Goal: Task Accomplishment & Management: Manage account settings

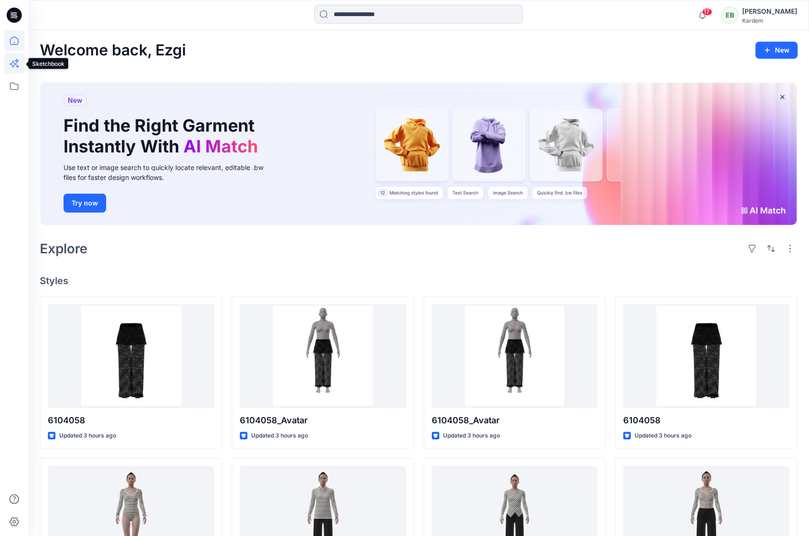
click at [17, 64] on icon at bounding box center [12, 64] width 7 height 7
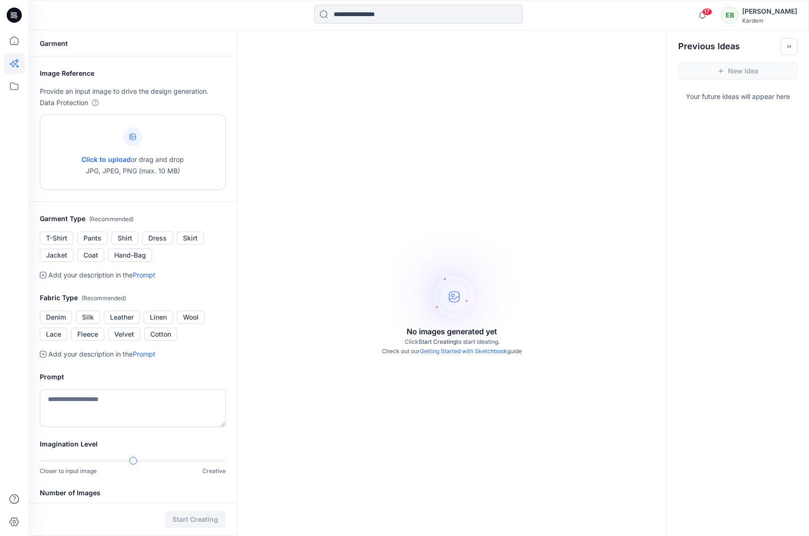
click at [115, 159] on span "Click to upload" at bounding box center [105, 159] width 49 height 8
type input "**********"
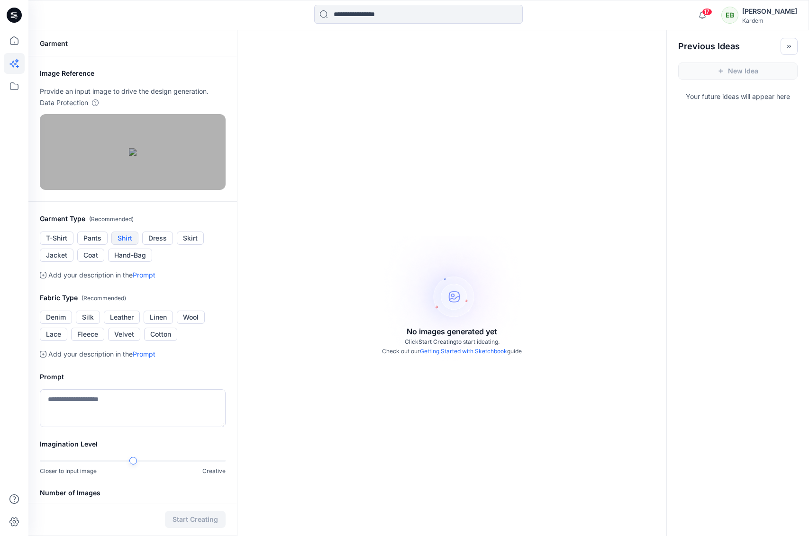
click at [123, 245] on button "Shirt" at bounding box center [124, 238] width 27 height 13
click at [59, 341] on button "Lace" at bounding box center [53, 334] width 27 height 13
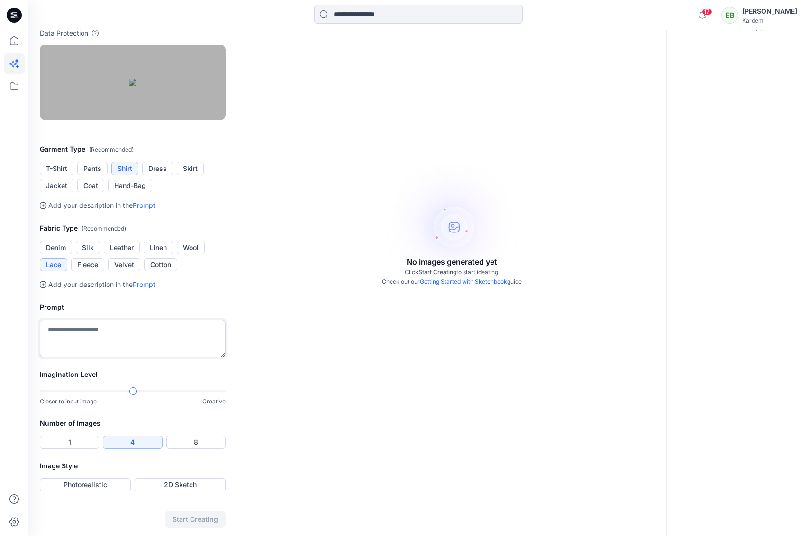
click at [138, 358] on textarea at bounding box center [133, 339] width 186 height 38
click at [255, 461] on div "Garment Image Reference Provide an input image to drive the design generation. …" at bounding box center [418, 249] width 780 height 576
type textarea "*********"
click at [72, 503] on div "Start Creating" at bounding box center [132, 519] width 208 height 33
click at [68, 496] on div "Garment Image Reference Provide an input image to drive the design generation. …" at bounding box center [132, 249] width 208 height 576
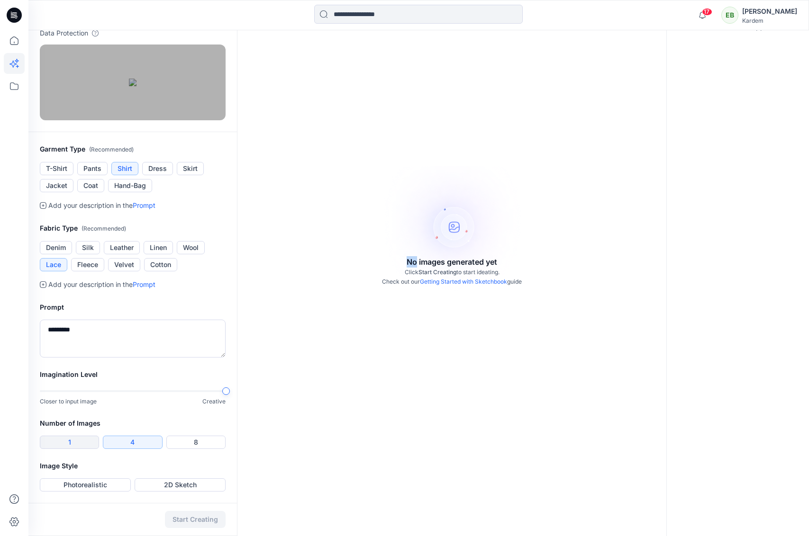
click at [80, 449] on button "1" at bounding box center [69, 442] width 59 height 13
click at [100, 486] on button "Photorealistic" at bounding box center [85, 485] width 91 height 13
click at [206, 522] on button "Start Creating" at bounding box center [195, 519] width 61 height 17
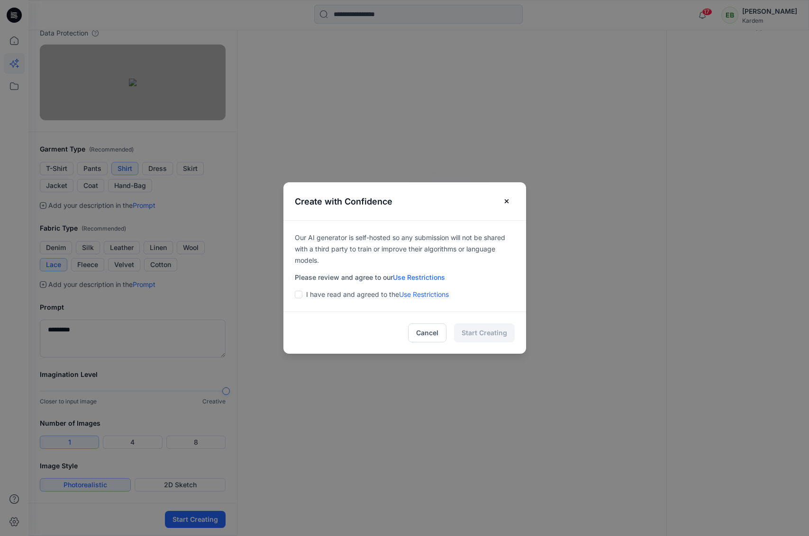
click at [331, 298] on p "I have read and agreed to the Use Restrictions" at bounding box center [377, 294] width 143 height 11
click at [297, 296] on span at bounding box center [299, 295] width 8 height 8
click at [495, 334] on button "Start Creating" at bounding box center [484, 333] width 61 height 19
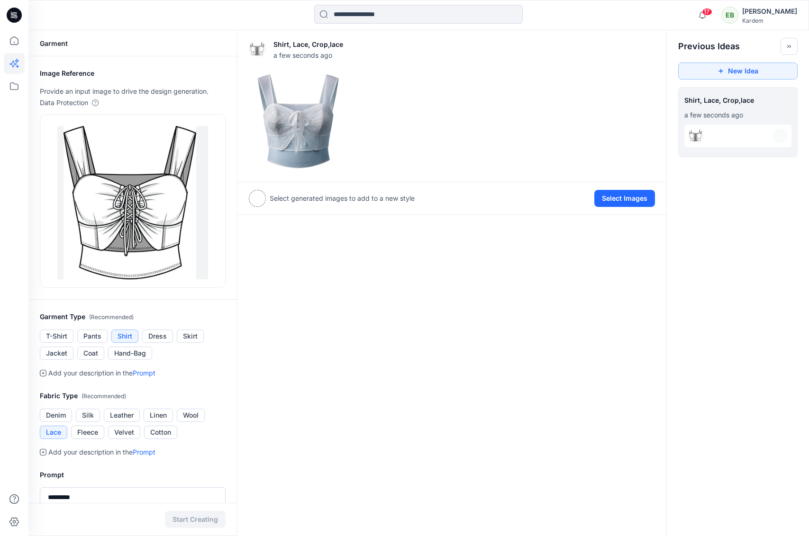
click at [764, 12] on div "[PERSON_NAME]" at bounding box center [769, 11] width 55 height 11
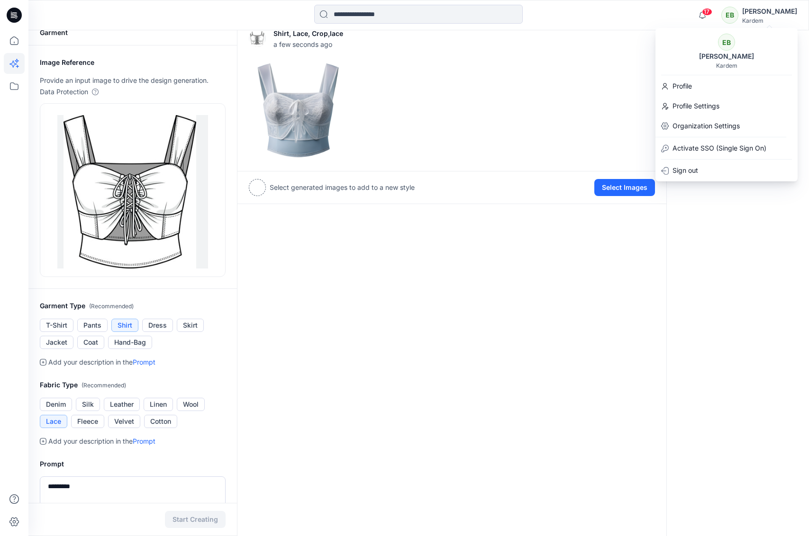
scroll to position [10, 0]
click at [698, 123] on p "Organization Settings" at bounding box center [705, 126] width 67 height 11
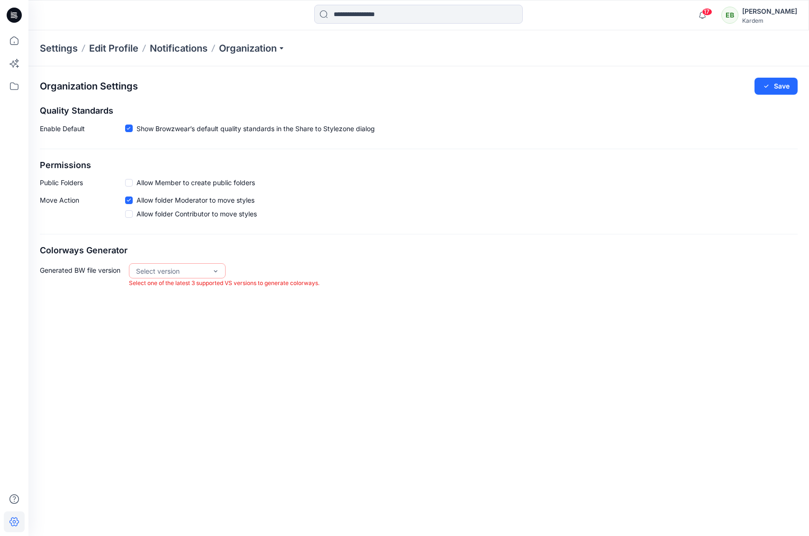
click at [775, 15] on div "[PERSON_NAME]" at bounding box center [769, 11] width 55 height 11
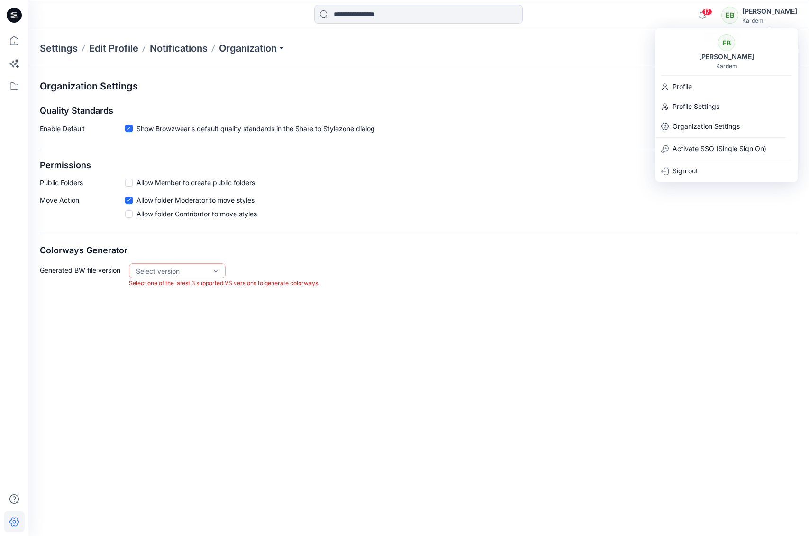
drag, startPoint x: 335, startPoint y: 60, endPoint x: 323, endPoint y: 59, distance: 11.4
click at [331, 60] on div "Settings Edit Profile Notifications Organization" at bounding box center [418, 48] width 780 height 36
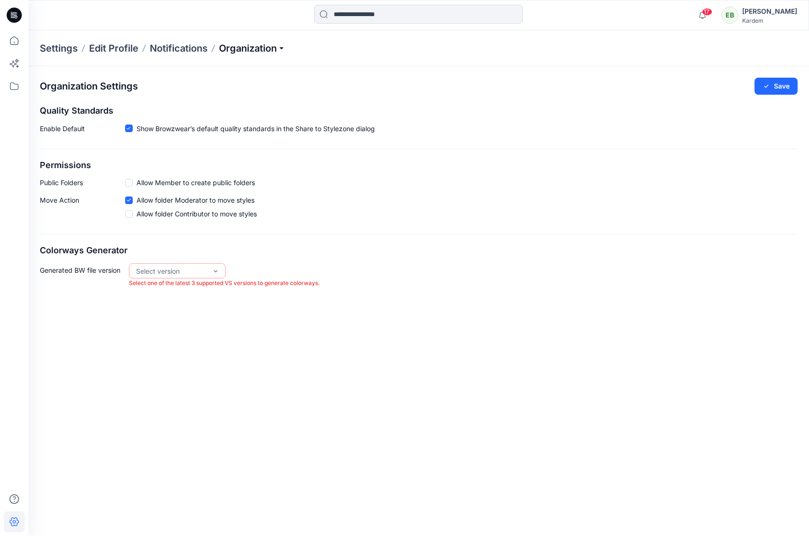
click at [251, 51] on p "Organization" at bounding box center [252, 48] width 66 height 13
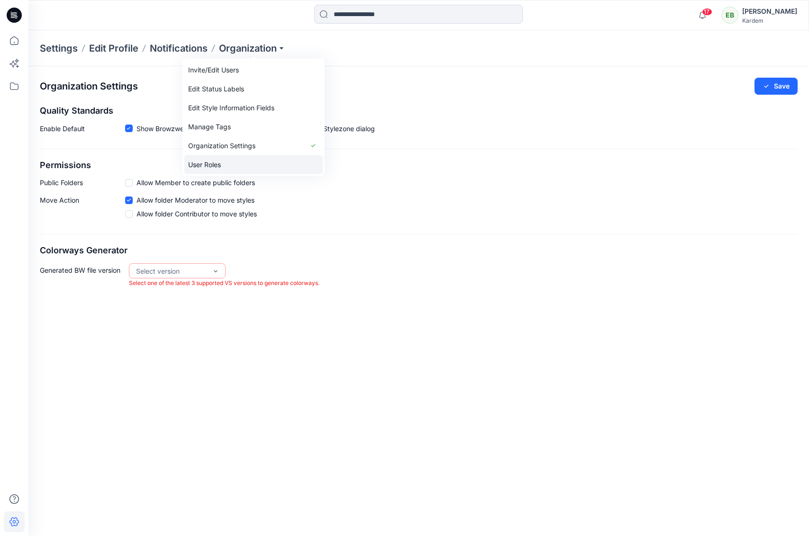
click at [219, 159] on link "User Roles" at bounding box center [253, 164] width 138 height 19
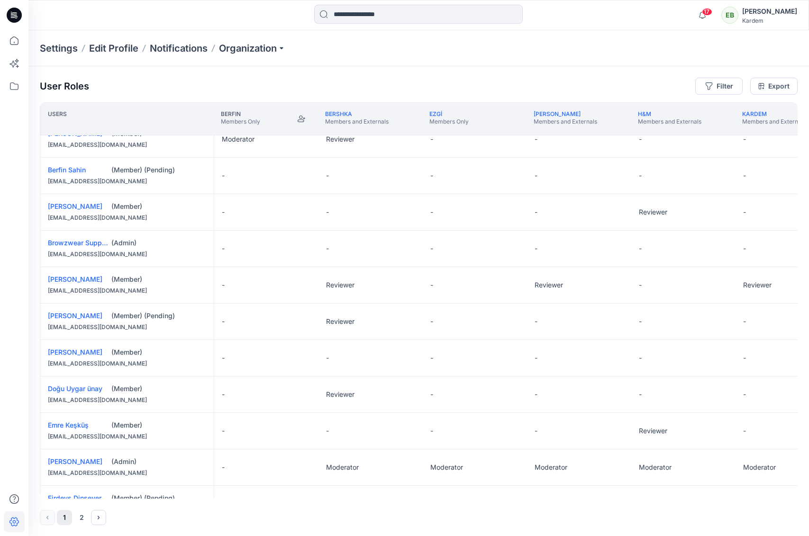
scroll to position [16, 0]
click at [118, 77] on div "User Roles Filter Export Users Berfin Members Only BERSHKA Members and External…" at bounding box center [418, 301] width 780 height 470
click at [16, 18] on icon at bounding box center [16, 18] width 2 height 0
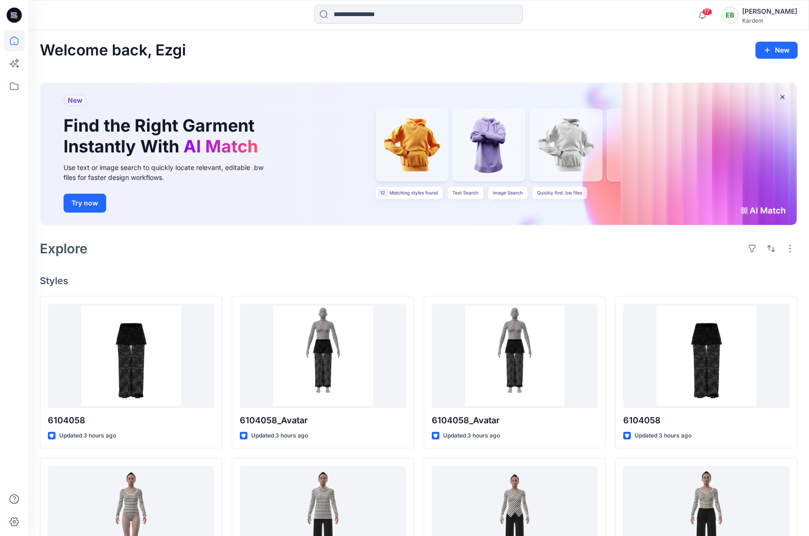
scroll to position [6, 0]
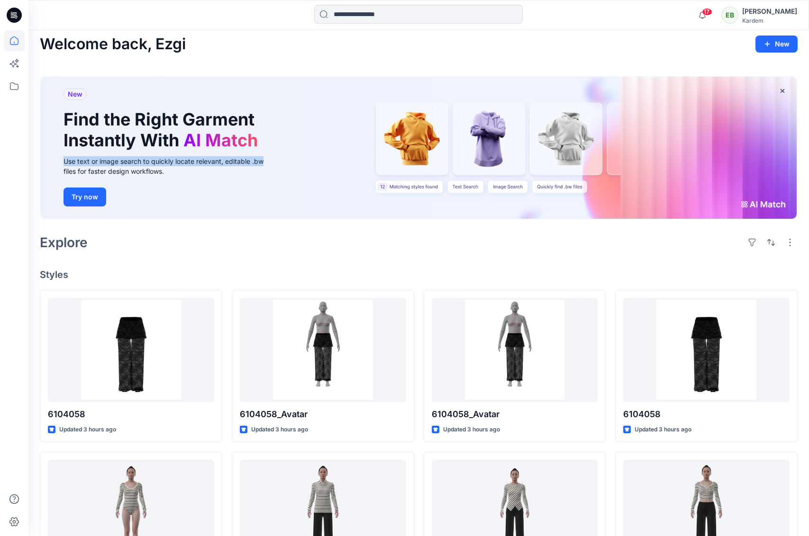
drag, startPoint x: 588, startPoint y: 148, endPoint x: 278, endPoint y: 162, distance: 311.1
click at [278, 162] on div "New Find the Right Garment Instantly With AI Match Use text or image search to …" at bounding box center [419, 148] width 756 height 142
drag, startPoint x: 732, startPoint y: 153, endPoint x: 712, endPoint y: 152, distance: 19.9
click at [732, 153] on div "New Find the Right Garment Instantly With AI Match Use text or image search to …" at bounding box center [419, 148] width 756 height 142
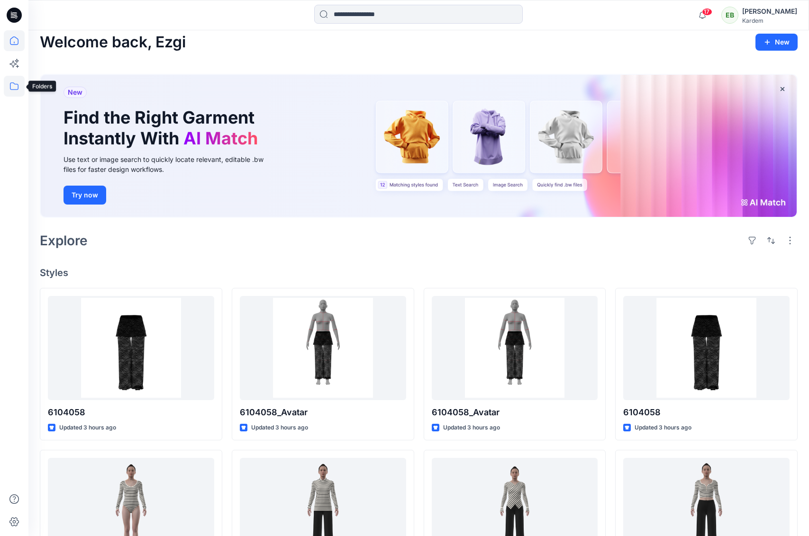
click at [12, 89] on icon at bounding box center [14, 86] width 21 height 21
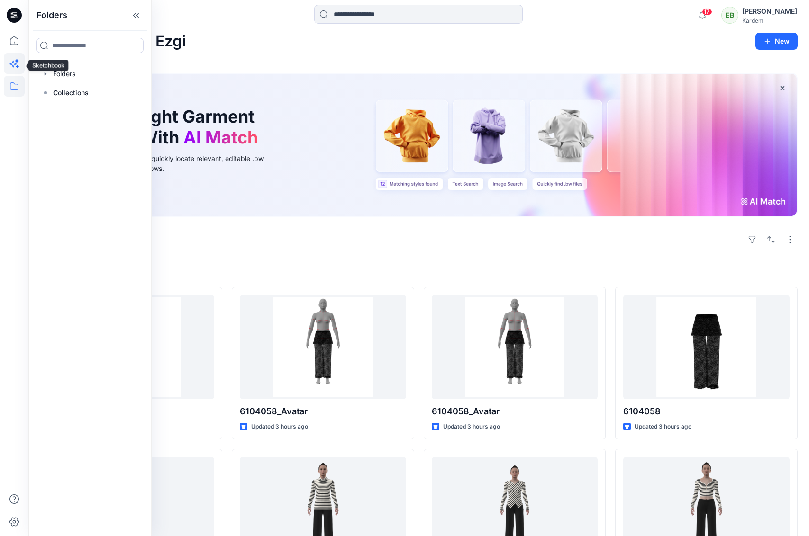
scroll to position [11, 0]
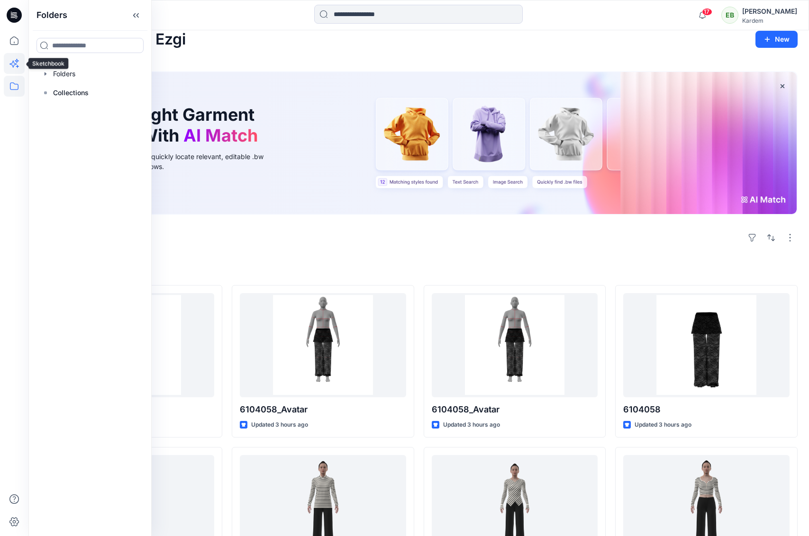
click at [15, 64] on icon at bounding box center [12, 64] width 7 height 7
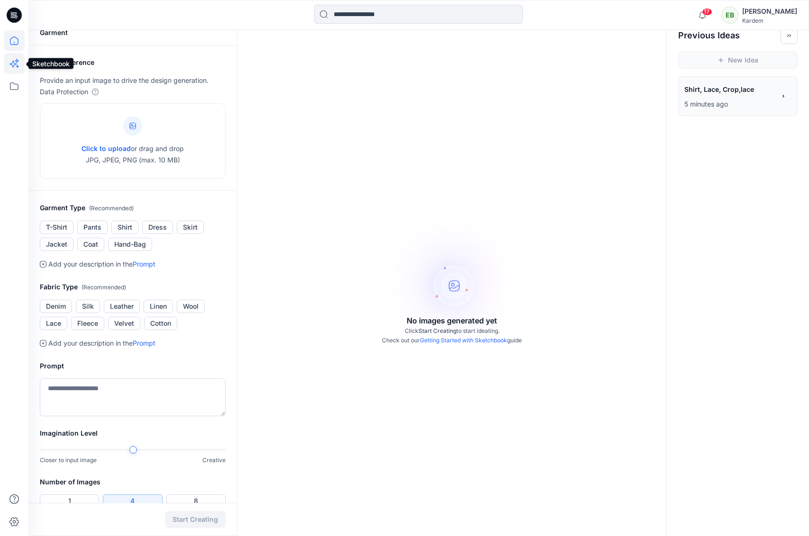
click at [13, 39] on icon at bounding box center [14, 40] width 21 height 21
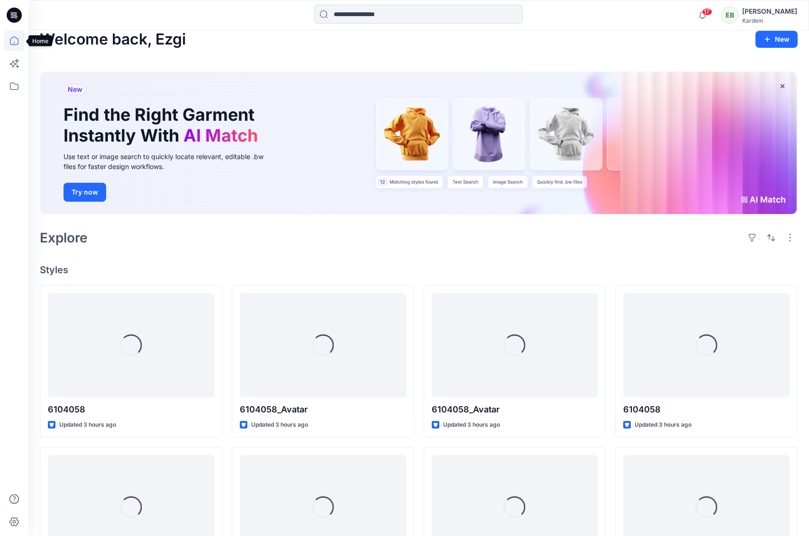
scroll to position [10, 0]
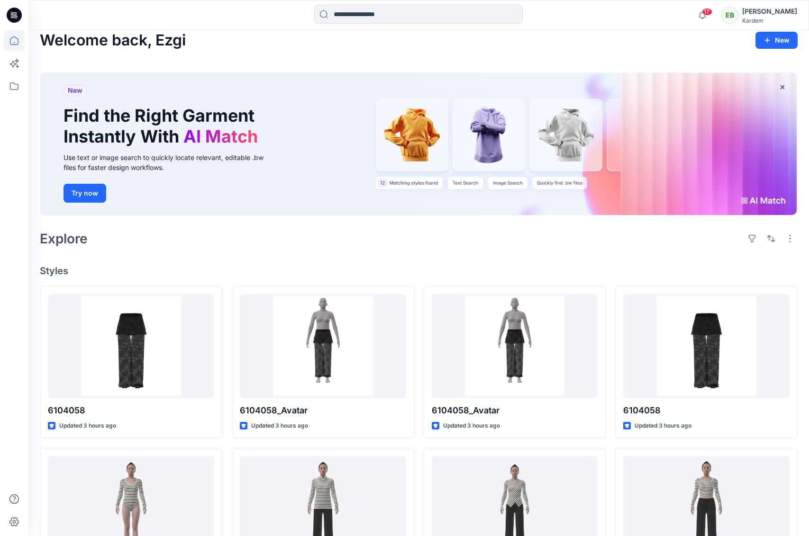
click at [16, 11] on icon at bounding box center [14, 15] width 15 height 15
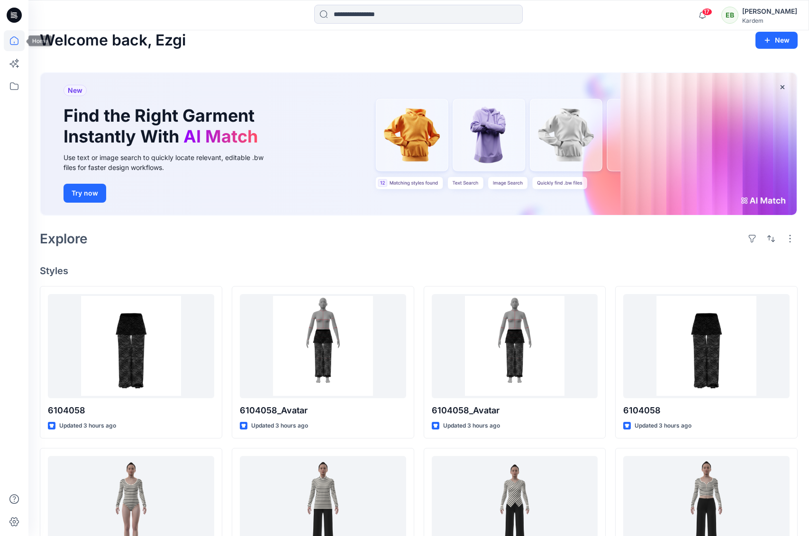
click at [13, 51] on div at bounding box center [14, 283] width 21 height 506
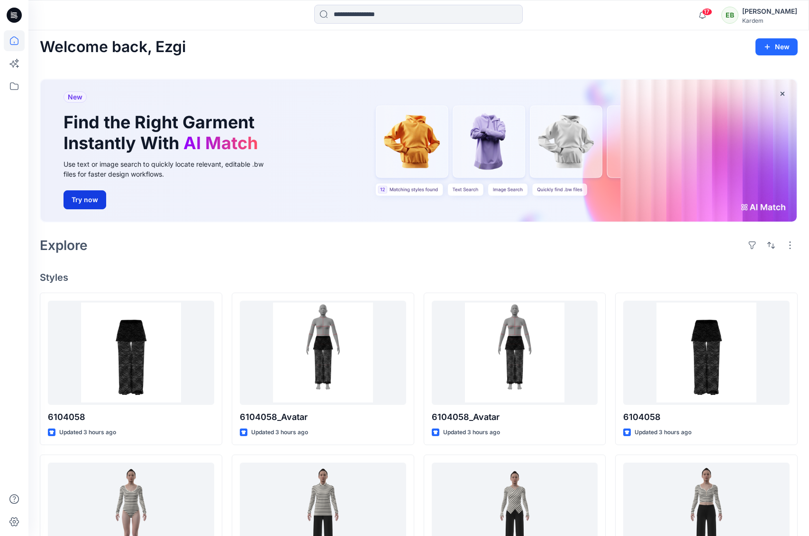
scroll to position [0, 0]
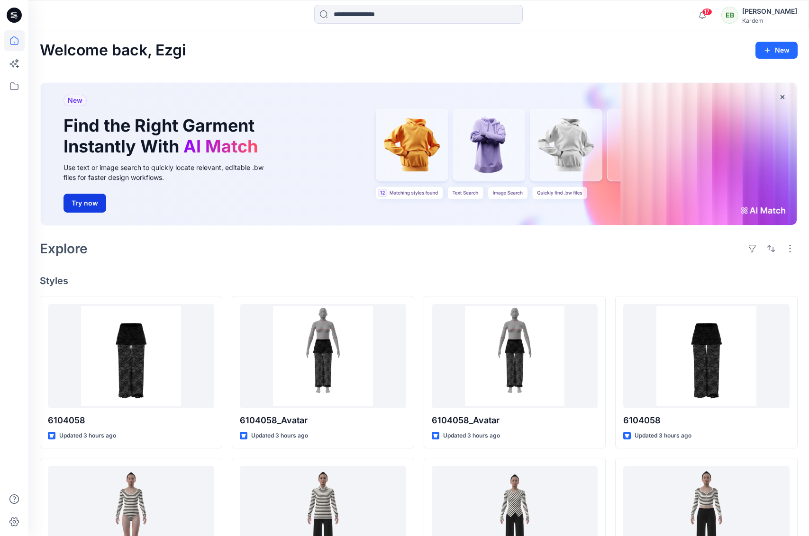
click at [94, 205] on button "Try now" at bounding box center [84, 203] width 43 height 19
click at [92, 202] on button "Try now" at bounding box center [84, 203] width 43 height 19
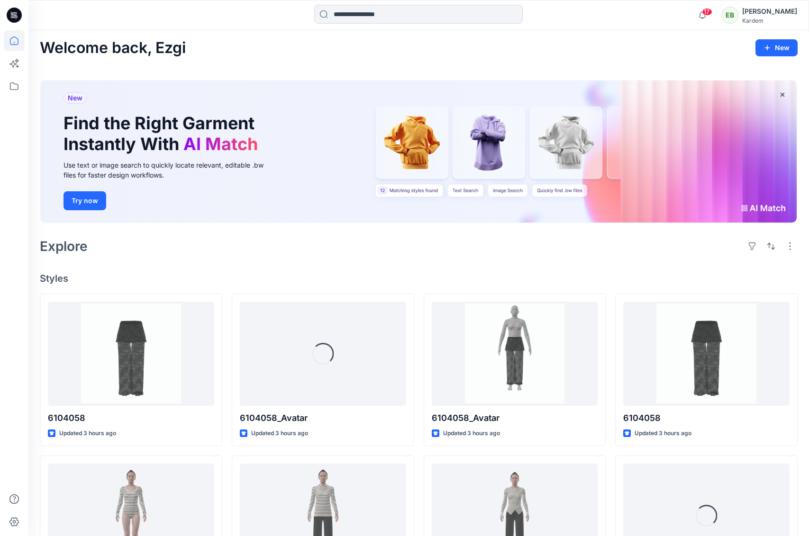
scroll to position [2, 0]
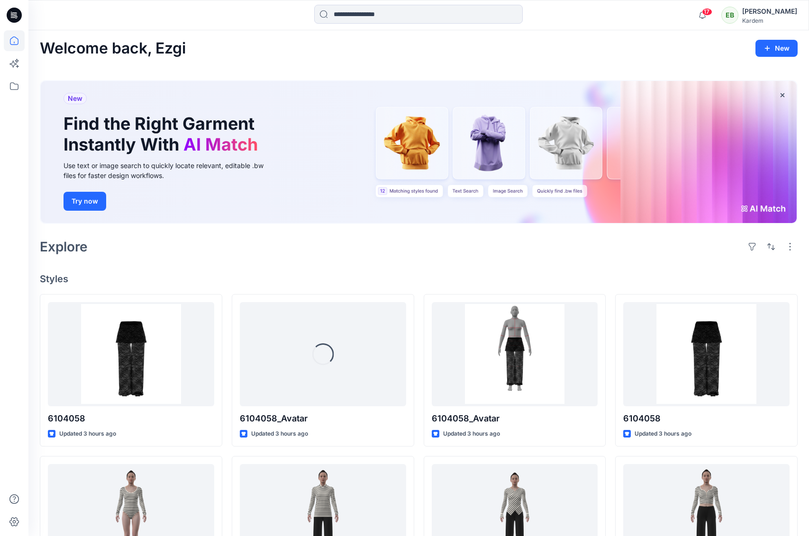
click at [92, 203] on button "Try now" at bounding box center [84, 201] width 43 height 19
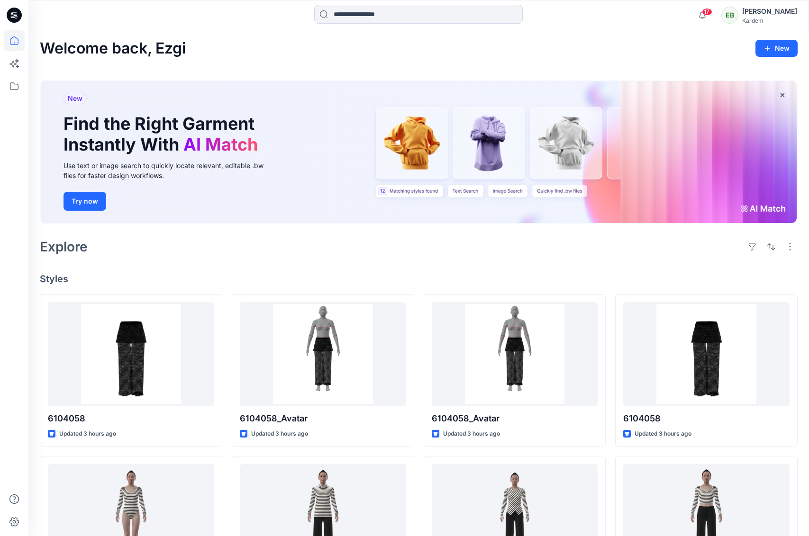
click at [92, 203] on button "Try now" at bounding box center [84, 201] width 43 height 19
click at [557, 72] on div "New Find the Right Garment Instantly With AI Match Use text or image search to …" at bounding box center [419, 153] width 758 height 163
drag, startPoint x: 552, startPoint y: 130, endPoint x: 545, endPoint y: 125, distance: 8.5
click at [552, 130] on div "New Find the Right Garment Instantly With AI Match Use text or image search to …" at bounding box center [419, 152] width 756 height 142
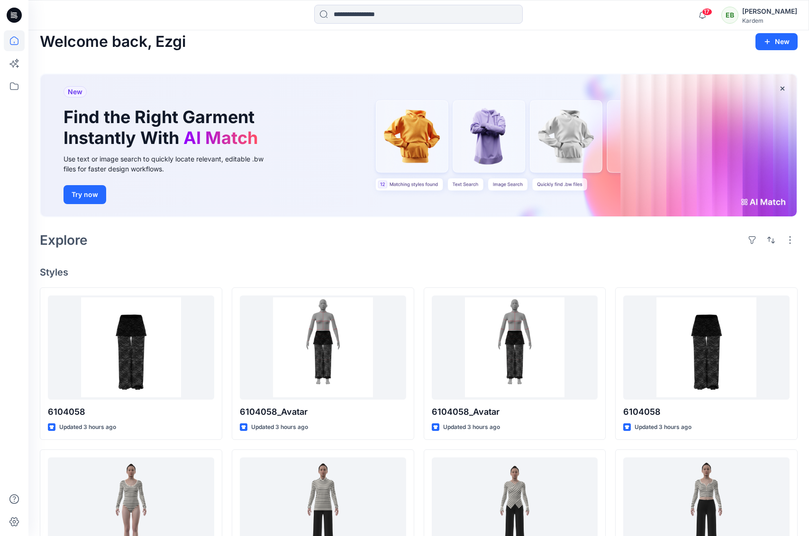
click at [610, 128] on div "New Find the Right Garment Instantly With AI Match Use text or image search to …" at bounding box center [419, 145] width 756 height 142
drag, startPoint x: 617, startPoint y: 153, endPoint x: 604, endPoint y: 153, distance: 13.3
click at [616, 153] on div "New Find the Right Garment Instantly With AI Match Use text or image search to …" at bounding box center [419, 145] width 756 height 142
drag, startPoint x: 604, startPoint y: 153, endPoint x: 338, endPoint y: 115, distance: 268.5
click at [578, 150] on div "New Find the Right Garment Instantly With AI Match Use text or image search to …" at bounding box center [419, 145] width 756 height 142
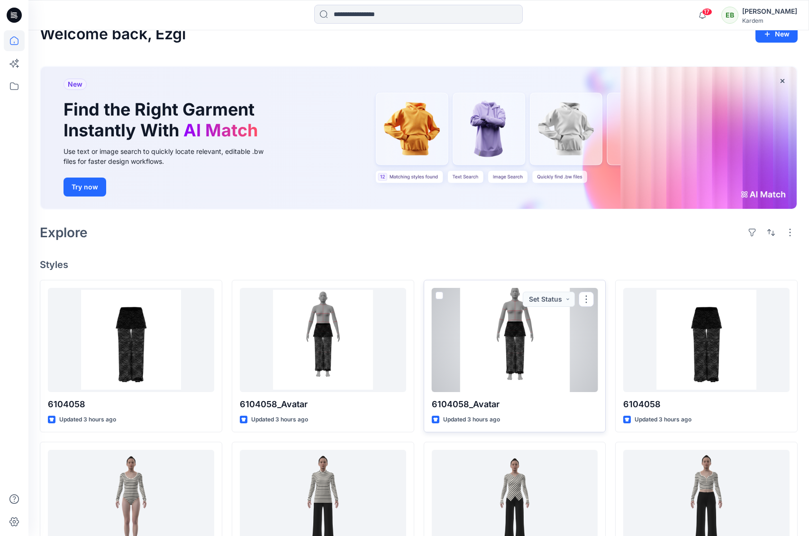
scroll to position [8, 0]
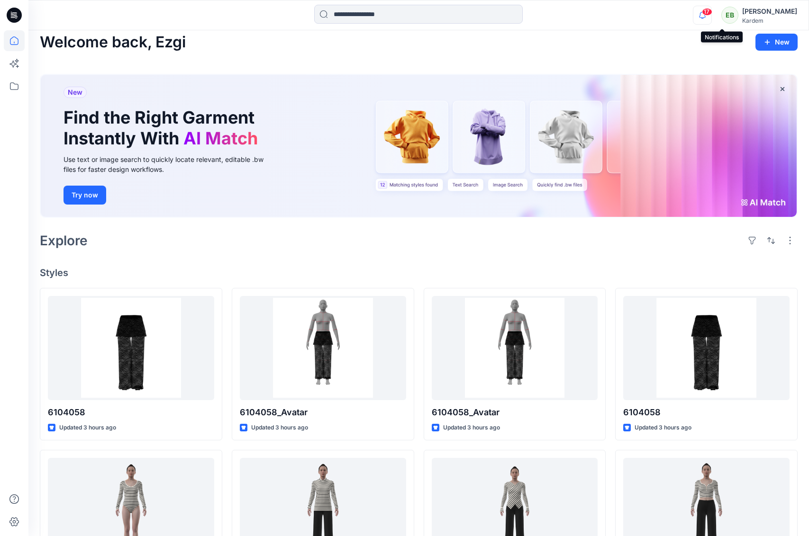
click at [711, 16] on icon "button" at bounding box center [702, 15] width 18 height 19
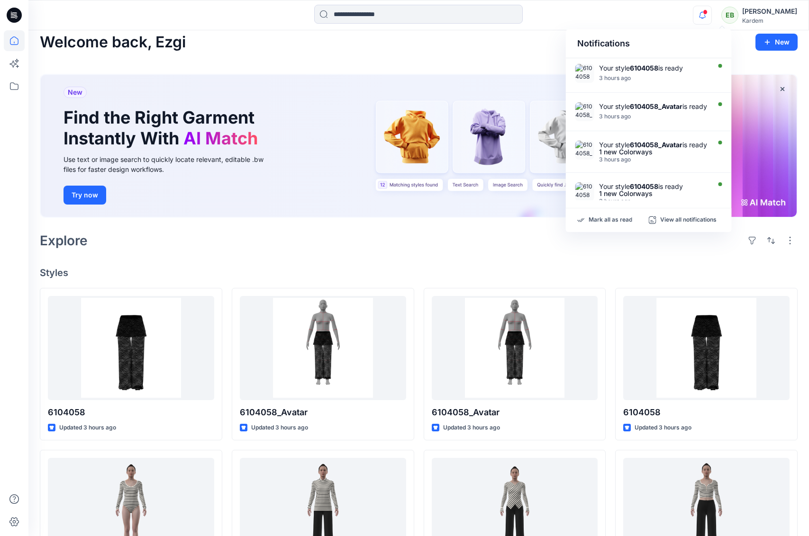
click at [775, 15] on div "[PERSON_NAME]" at bounding box center [769, 11] width 55 height 11
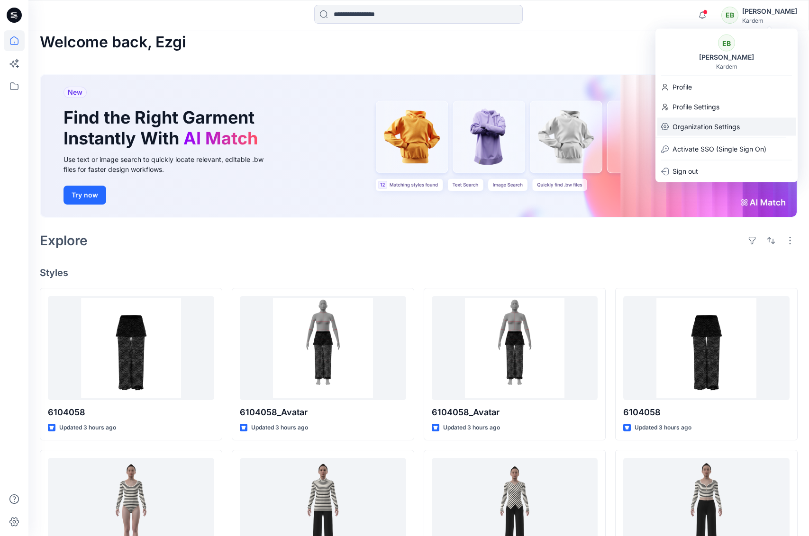
click at [691, 129] on p "Organization Settings" at bounding box center [705, 127] width 67 height 18
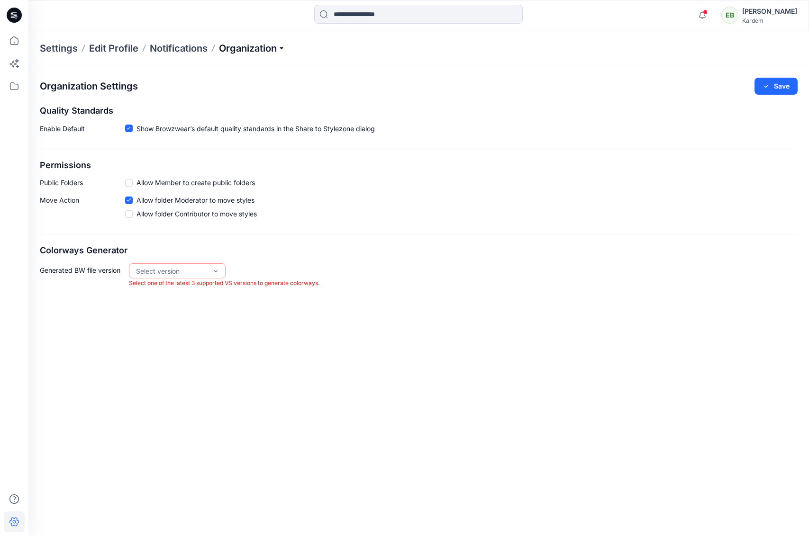
click at [261, 53] on p "Organization" at bounding box center [252, 48] width 66 height 13
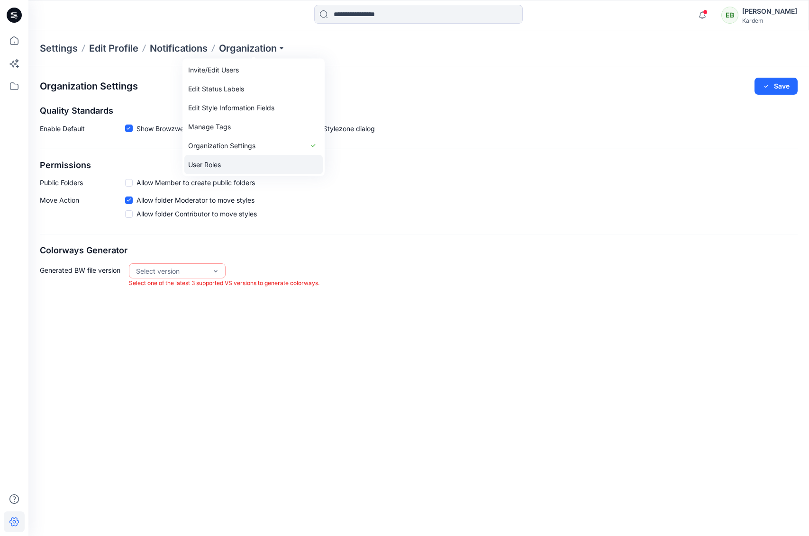
click at [217, 169] on link "User Roles" at bounding box center [253, 164] width 138 height 19
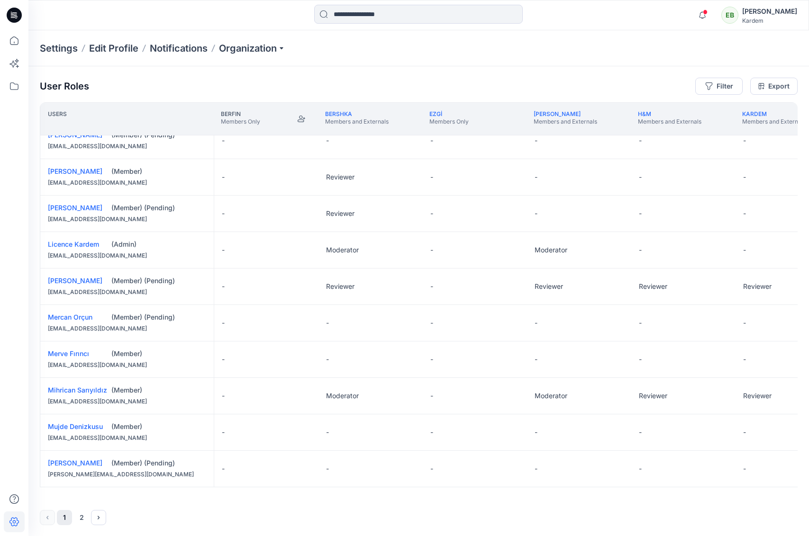
scroll to position [562, 0]
click at [98, 518] on icon "Next" at bounding box center [99, 518] width 8 height 8
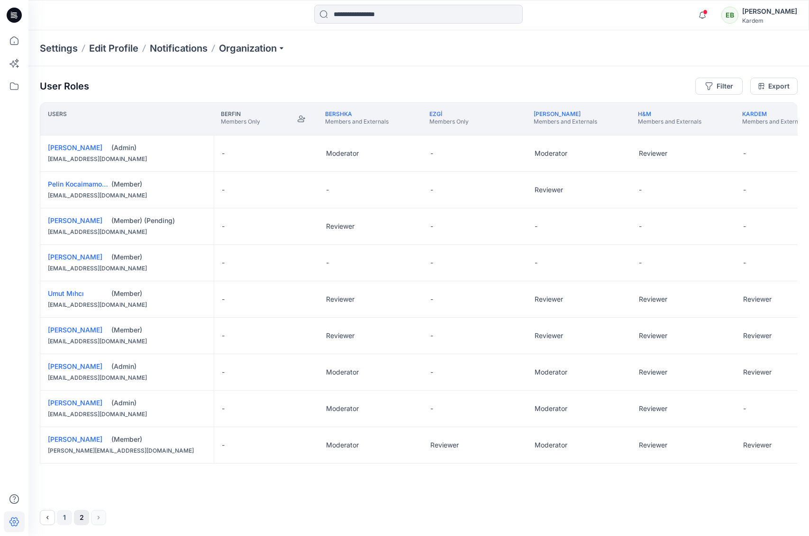
scroll to position [0, 0]
click at [50, 517] on icon "Previous" at bounding box center [48, 518] width 8 height 8
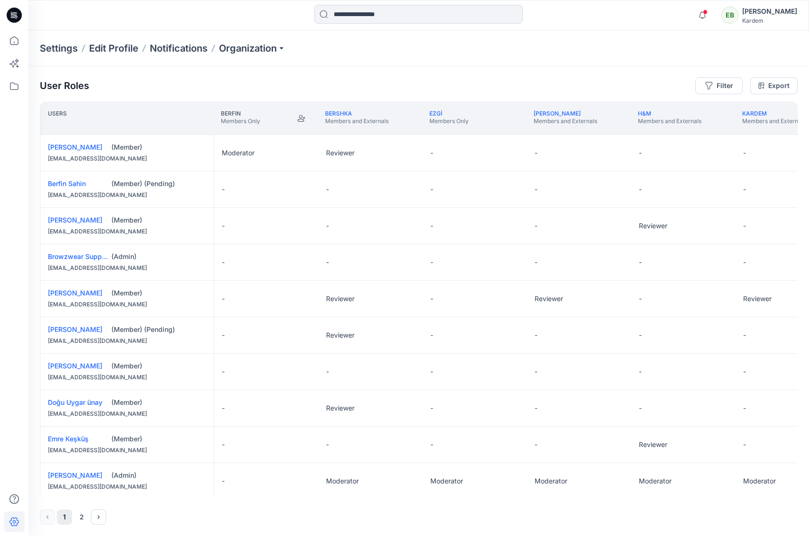
click at [14, 17] on icon at bounding box center [13, 17] width 4 height 0
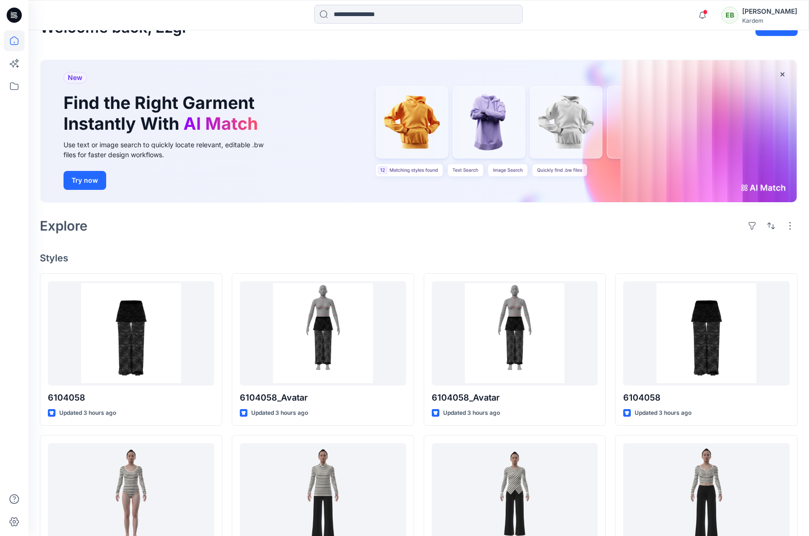
scroll to position [24, 0]
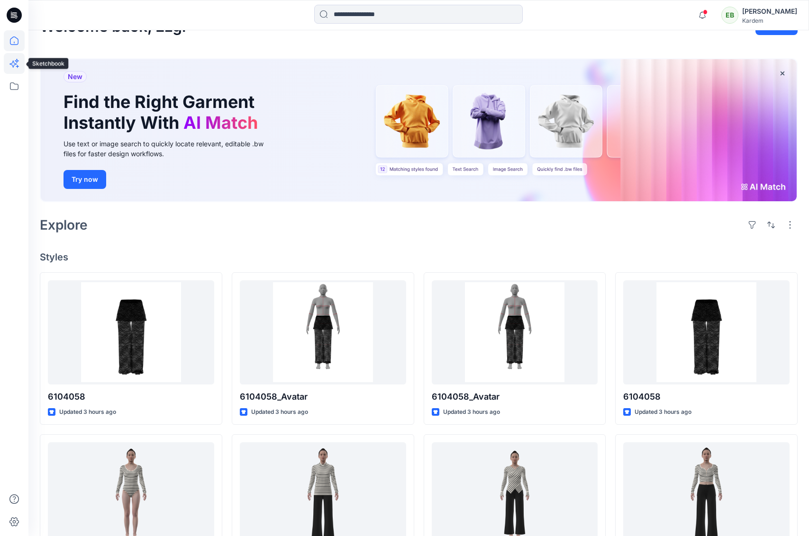
click at [15, 65] on icon at bounding box center [14, 63] width 21 height 21
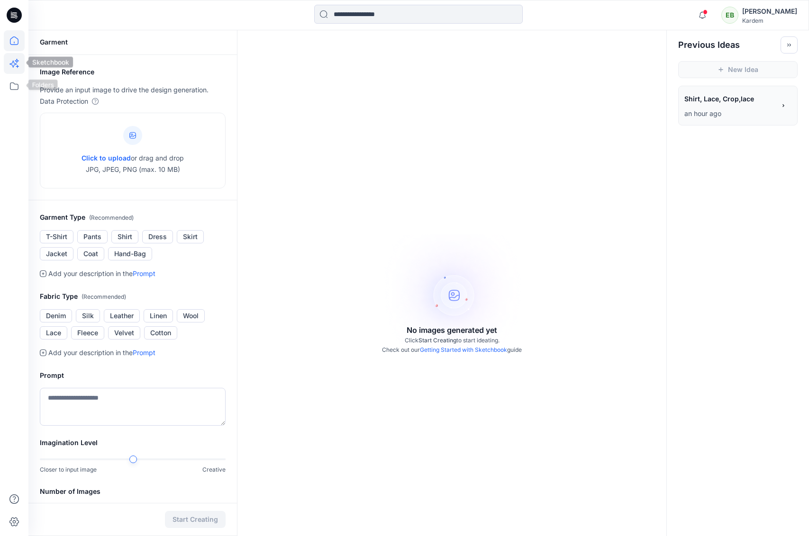
click at [9, 45] on icon at bounding box center [14, 40] width 21 height 21
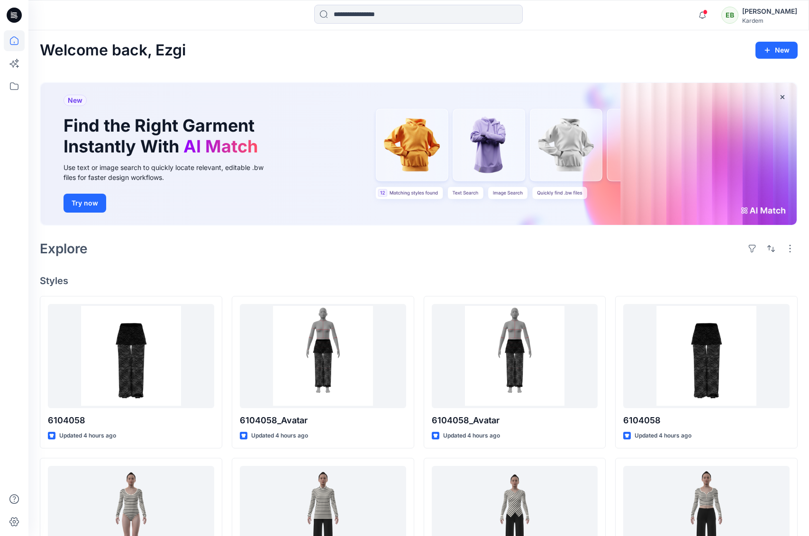
click at [20, 100] on div at bounding box center [14, 283] width 21 height 506
click at [18, 94] on icon at bounding box center [14, 86] width 21 height 21
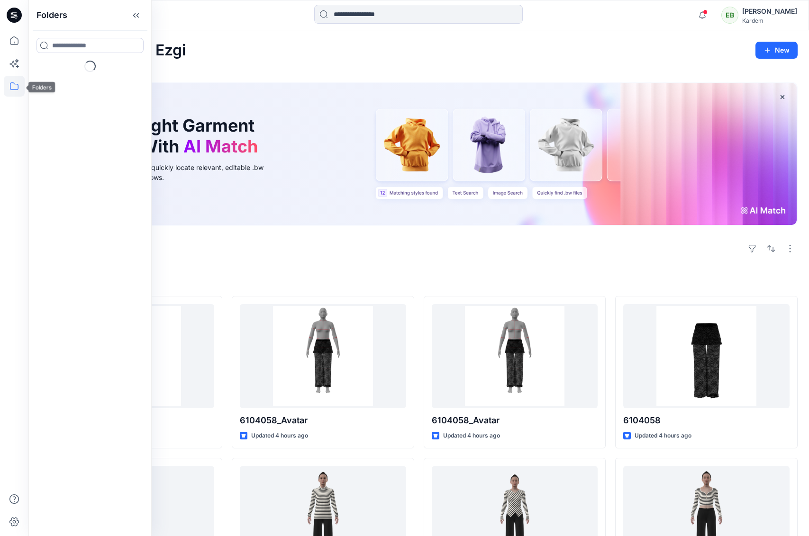
scroll to position [1, 0]
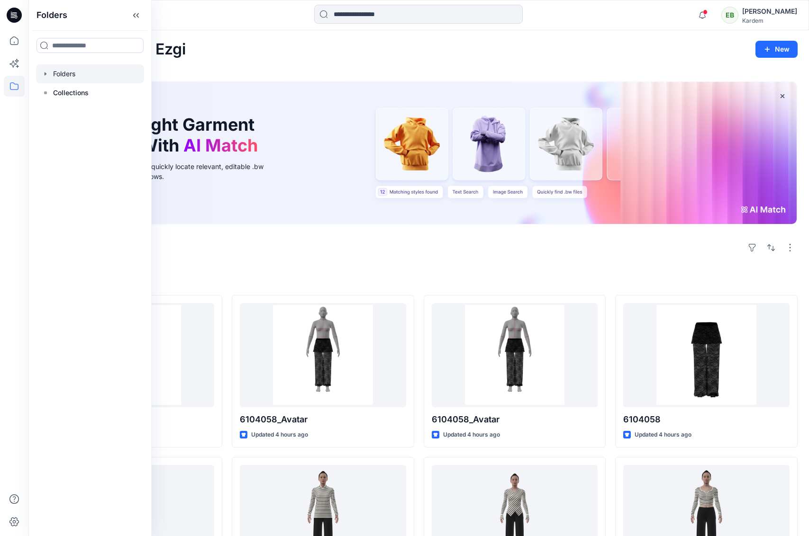
click at [68, 71] on div at bounding box center [90, 73] width 108 height 19
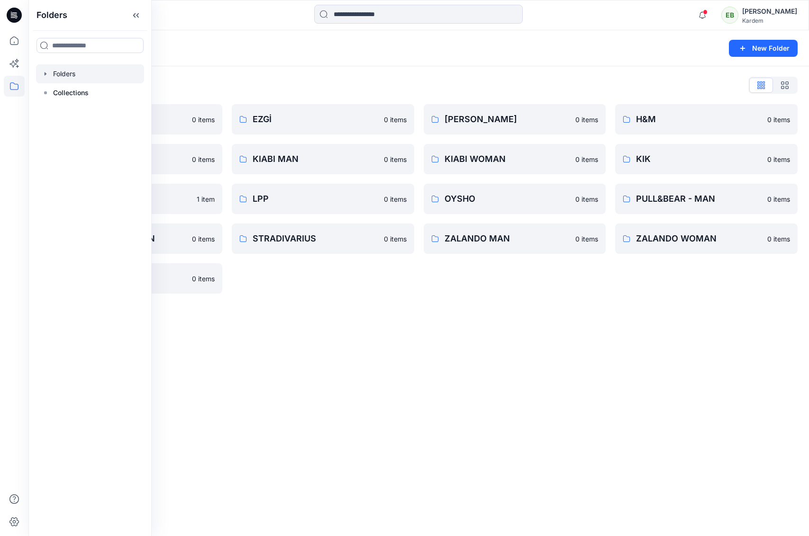
click at [350, 58] on div "Folders New Folder" at bounding box center [418, 48] width 780 height 36
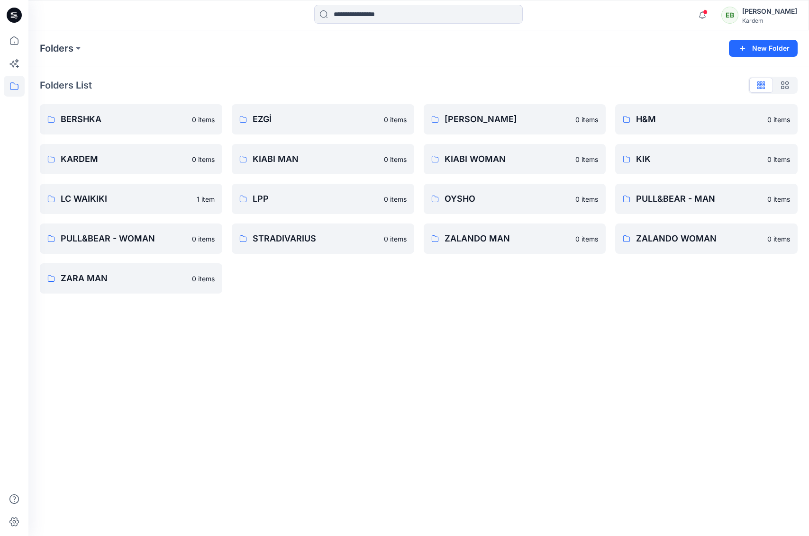
click at [779, 28] on div "Notifications Your style 6104058 is ready 3 hours ago Your style 6104058_Avatar…" at bounding box center [418, 15] width 780 height 30
click at [780, 15] on div "[PERSON_NAME]" at bounding box center [769, 11] width 55 height 11
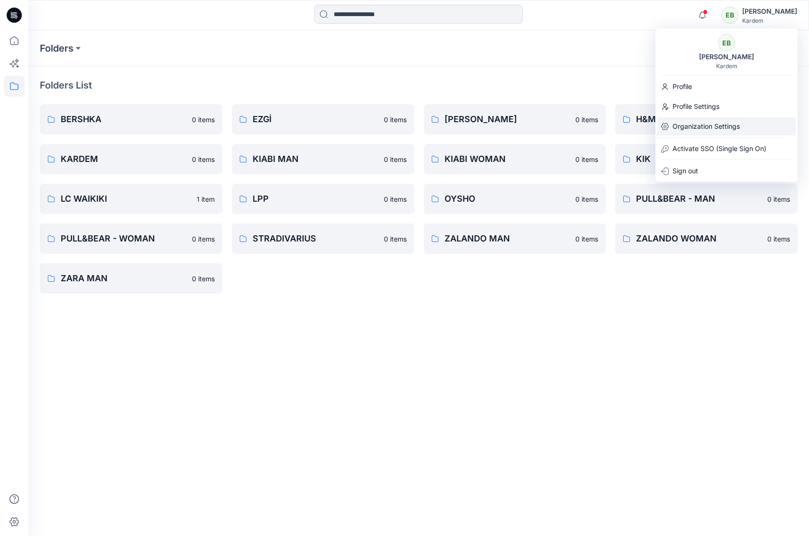
click at [708, 127] on p "Organization Settings" at bounding box center [705, 127] width 67 height 18
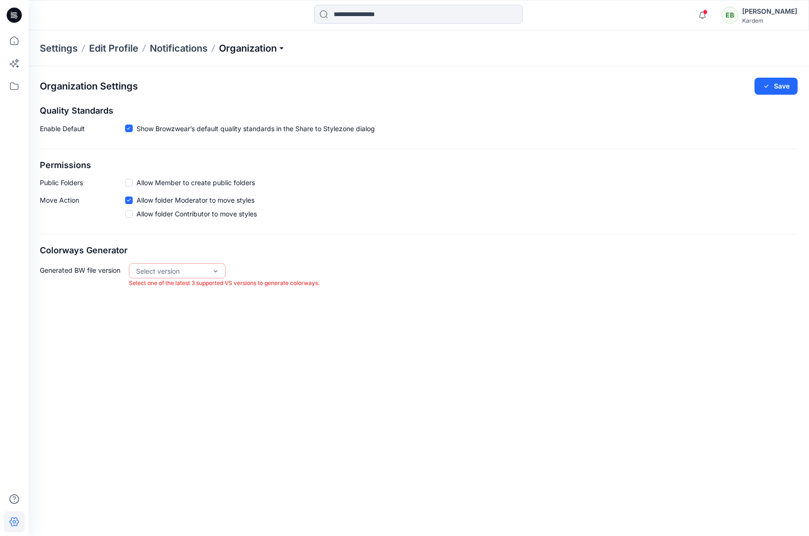
click at [236, 43] on p "Organization" at bounding box center [252, 48] width 66 height 13
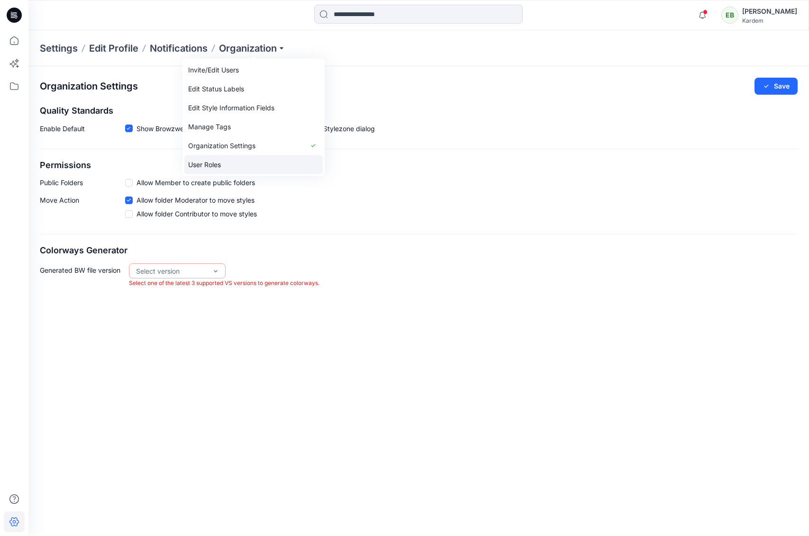
click at [208, 163] on link "User Roles" at bounding box center [253, 164] width 138 height 19
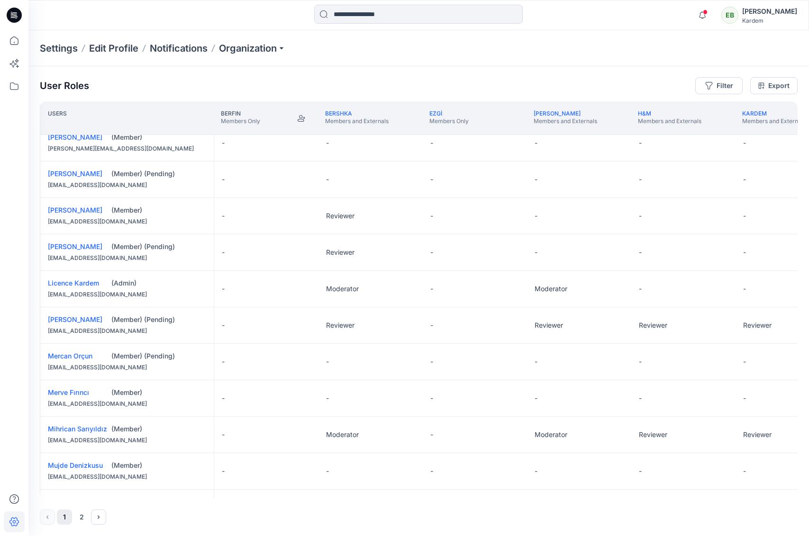
scroll to position [524, 0]
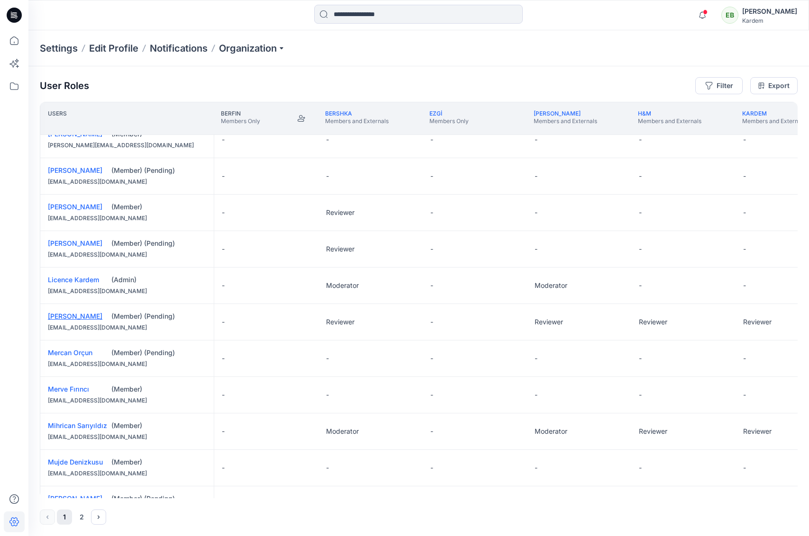
click at [81, 317] on link "[PERSON_NAME]" at bounding box center [75, 316] width 54 height 8
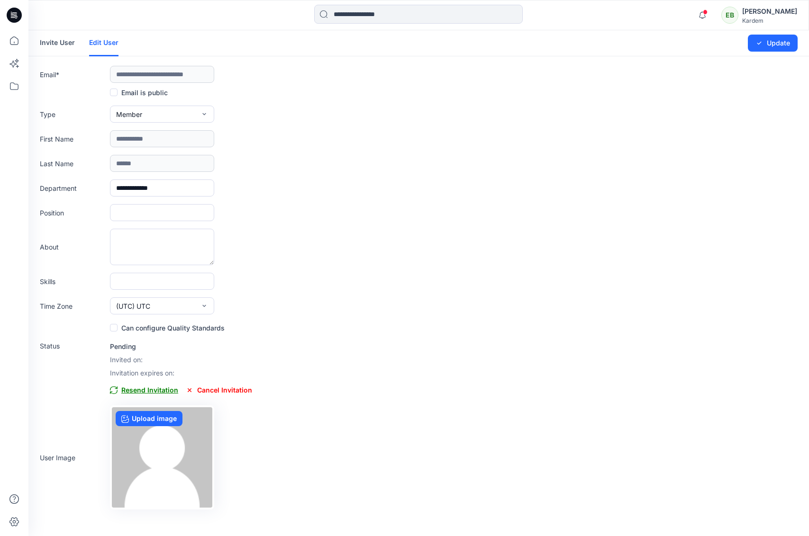
click at [150, 392] on span "Resend Invitation" at bounding box center [144, 390] width 68 height 11
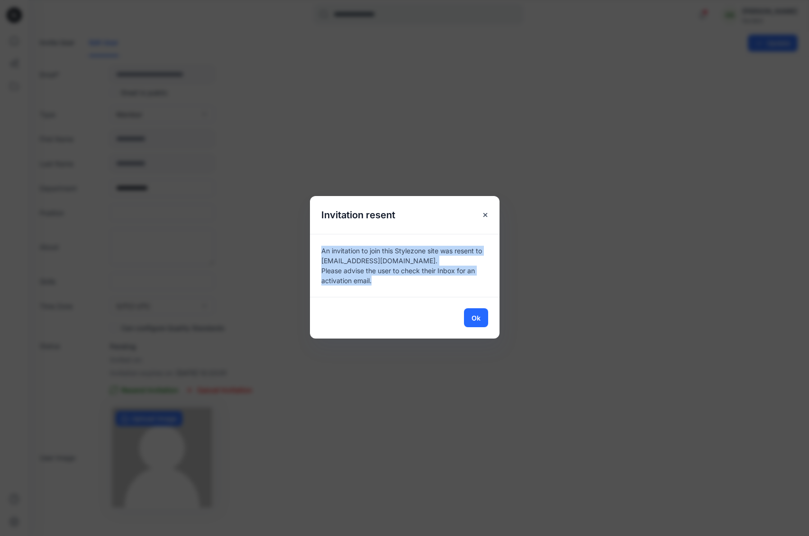
drag, startPoint x: 387, startPoint y: 282, endPoint x: 315, endPoint y: 246, distance: 80.7
click at [315, 246] on div "An invitation to join this Stylezone site was resent to [EMAIL_ADDRESS][DOMAIN_…" at bounding box center [405, 265] width 190 height 63
copy p "An invitation to join this Stylezone site was resent to [EMAIL_ADDRESS][DOMAIN_…"
click at [407, 295] on div "An invitation to join this Stylezone site was resent to [EMAIL_ADDRESS][DOMAIN_…" at bounding box center [405, 265] width 190 height 63
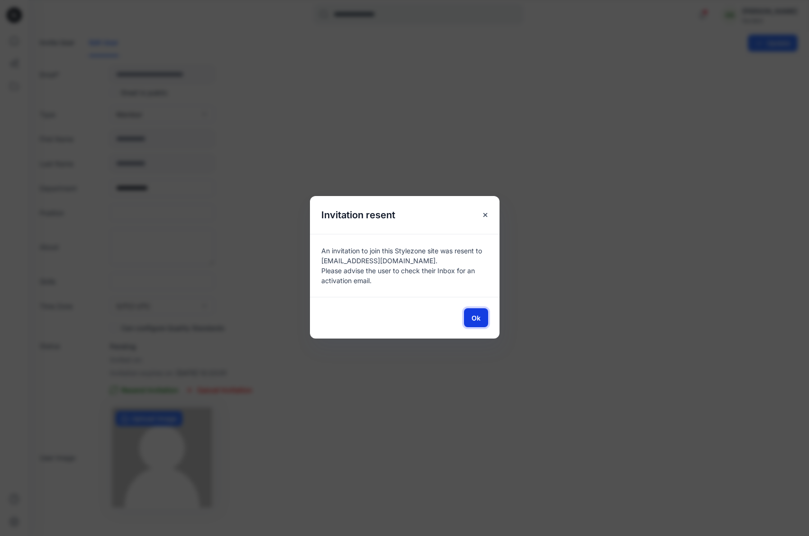
click at [477, 319] on span "Ok" at bounding box center [475, 318] width 9 height 10
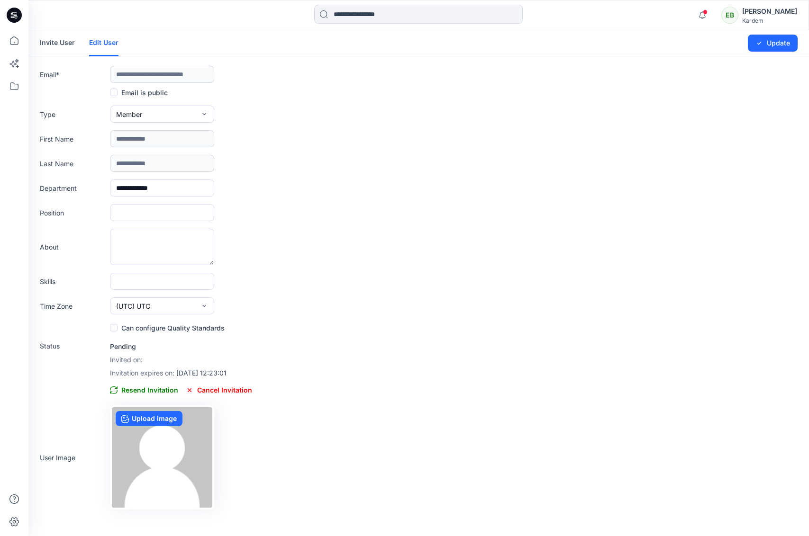
click at [134, 92] on label "Email is public" at bounding box center [139, 92] width 58 height 11
drag, startPoint x: 282, startPoint y: 94, endPoint x: 502, endPoint y: 128, distance: 222.5
click at [283, 94] on div "Email is public" at bounding box center [419, 92] width 758 height 11
click at [18, 13] on icon at bounding box center [14, 15] width 15 height 15
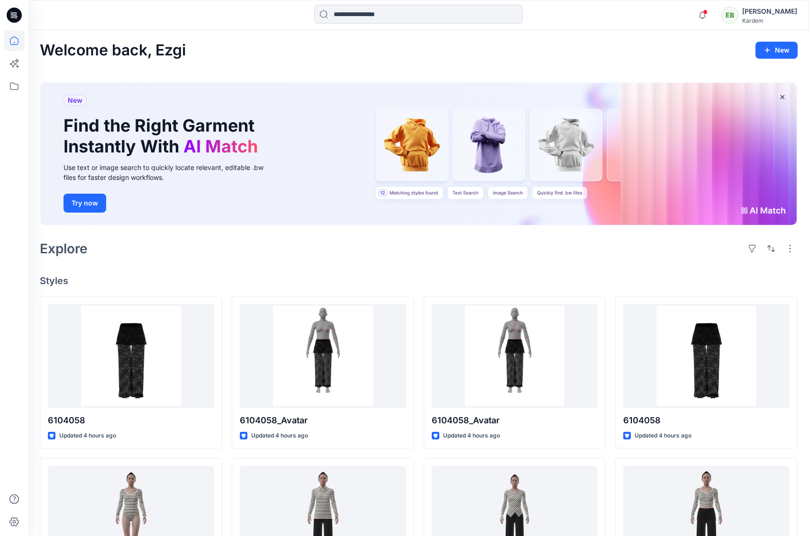
click at [738, 13] on div "EB" at bounding box center [729, 15] width 17 height 17
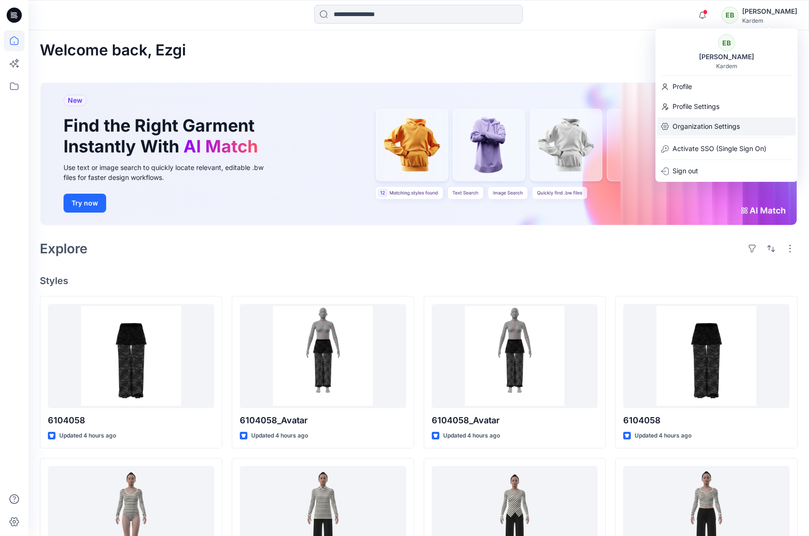
click at [694, 127] on p "Organization Settings" at bounding box center [705, 127] width 67 height 18
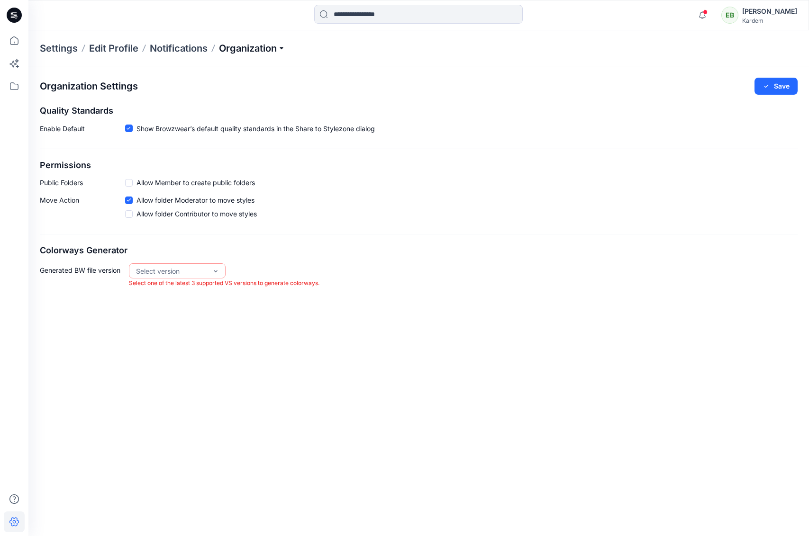
click at [229, 53] on p "Organization" at bounding box center [252, 48] width 66 height 13
click at [209, 145] on link "Organization Settings" at bounding box center [253, 145] width 138 height 19
click at [259, 46] on p "Organization" at bounding box center [252, 48] width 66 height 13
drag, startPoint x: 210, startPoint y: 162, endPoint x: 244, endPoint y: 134, distance: 43.4
click at [210, 161] on link "User Roles" at bounding box center [253, 164] width 138 height 19
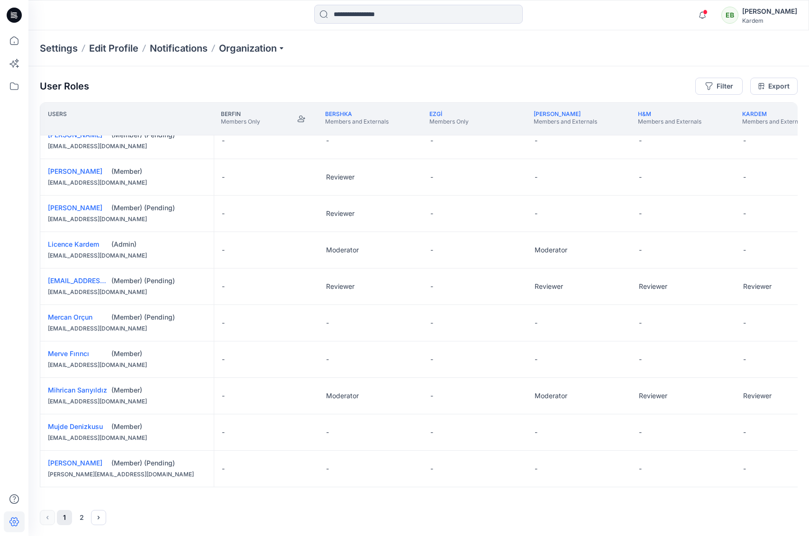
scroll to position [0, 0]
click at [99, 516] on icon "Next" at bounding box center [99, 518] width 8 height 8
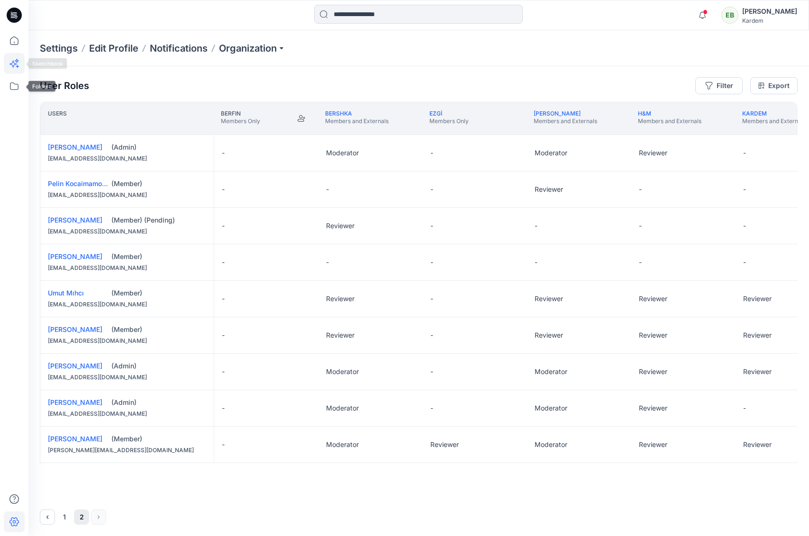
click at [18, 58] on icon at bounding box center [14, 63] width 21 height 21
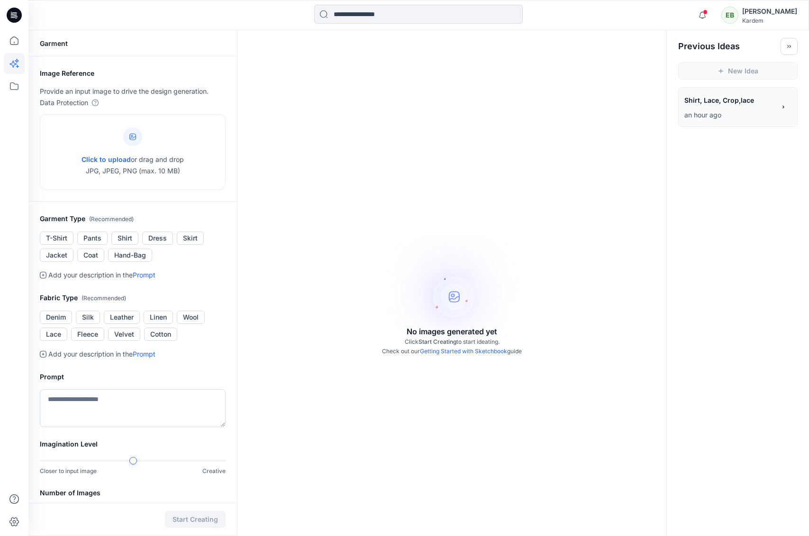
click at [10, 20] on icon at bounding box center [14, 15] width 15 height 15
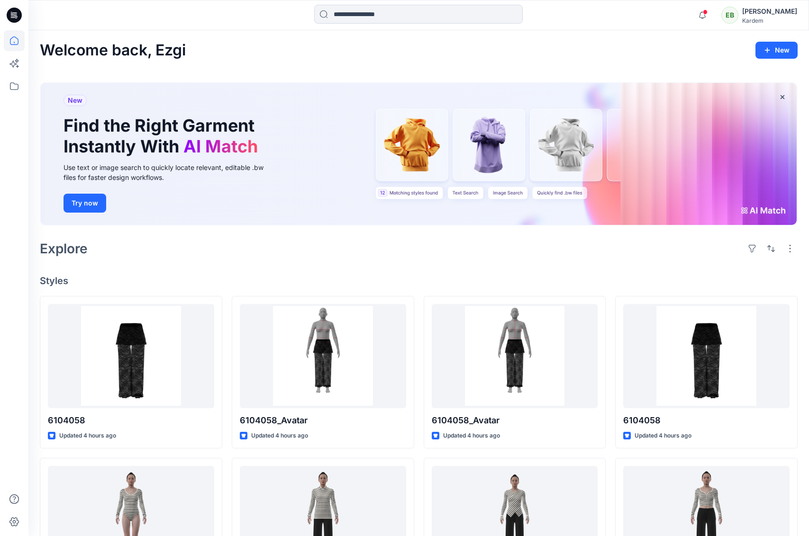
click at [778, 11] on div "[PERSON_NAME]" at bounding box center [769, 11] width 55 height 11
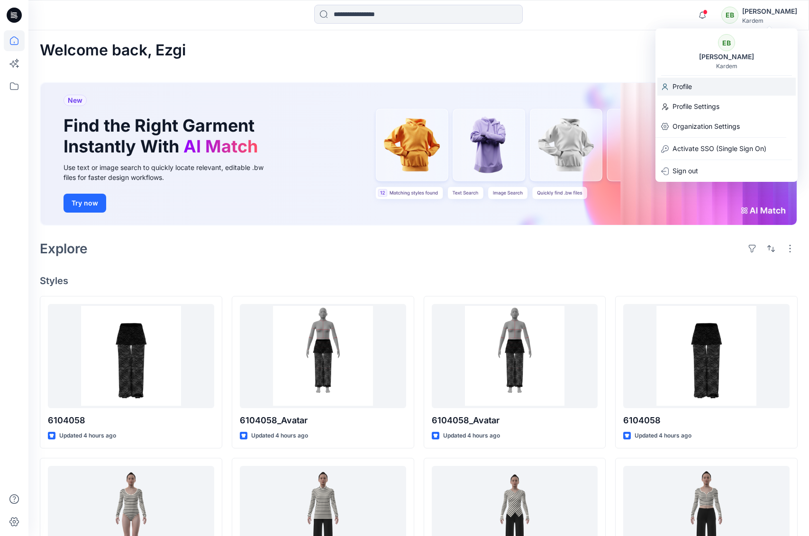
click at [694, 89] on div "Profile" at bounding box center [726, 87] width 138 height 18
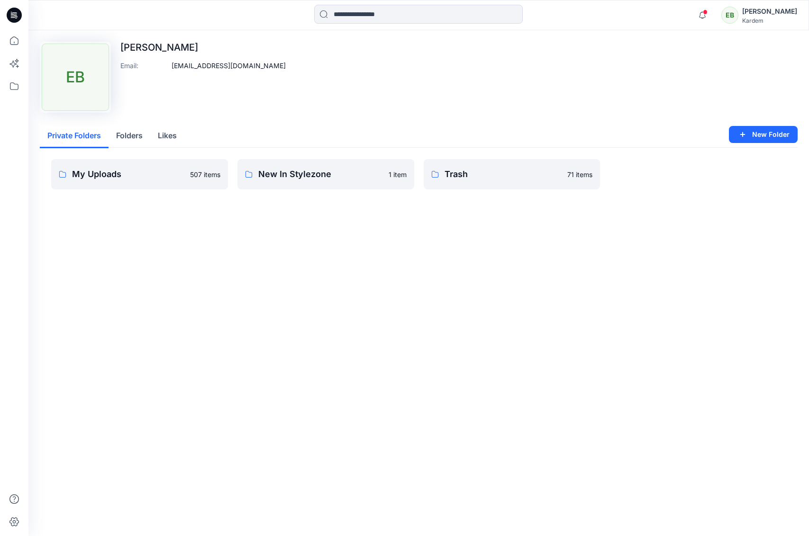
click at [768, 13] on div "[PERSON_NAME]" at bounding box center [769, 11] width 55 height 11
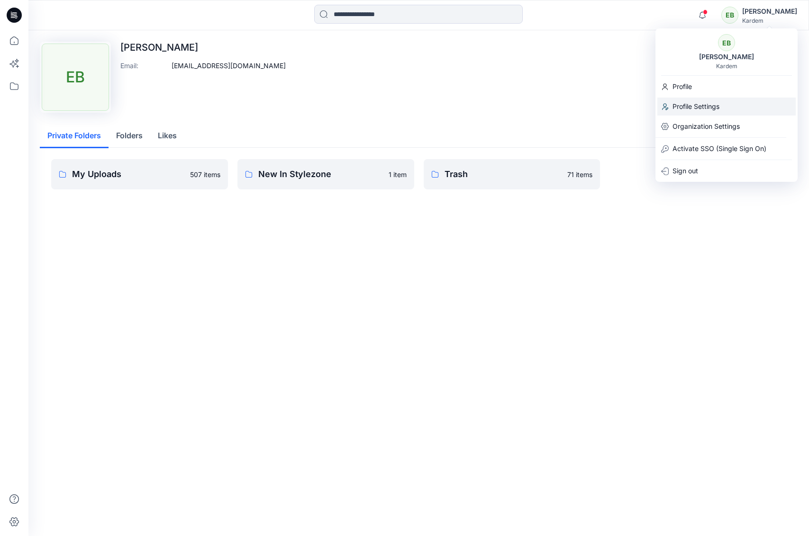
click at [703, 106] on p "Profile Settings" at bounding box center [695, 107] width 47 height 18
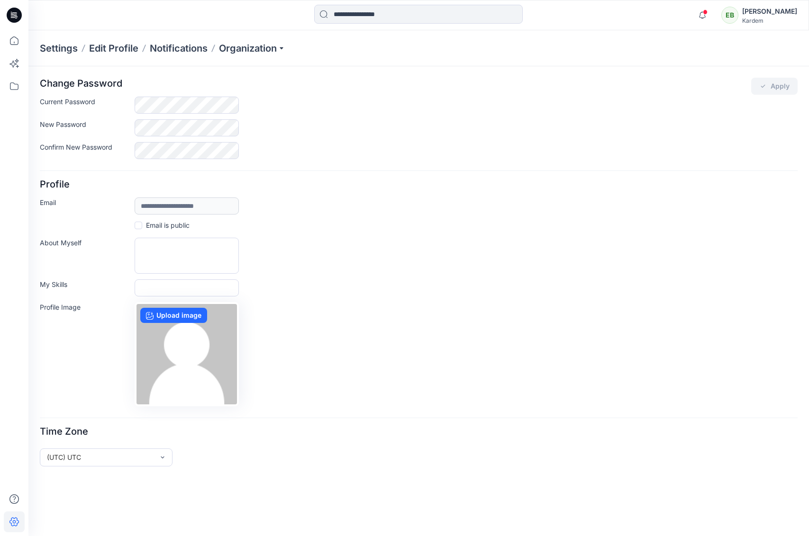
click at [778, 16] on div "[PERSON_NAME]" at bounding box center [769, 11] width 55 height 11
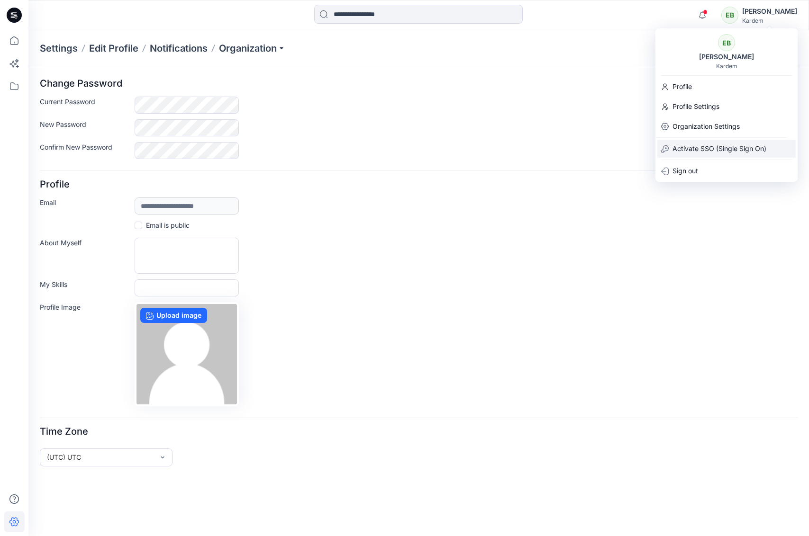
click at [733, 149] on p "Activate SSO (Single Sign On)" at bounding box center [719, 149] width 94 height 18
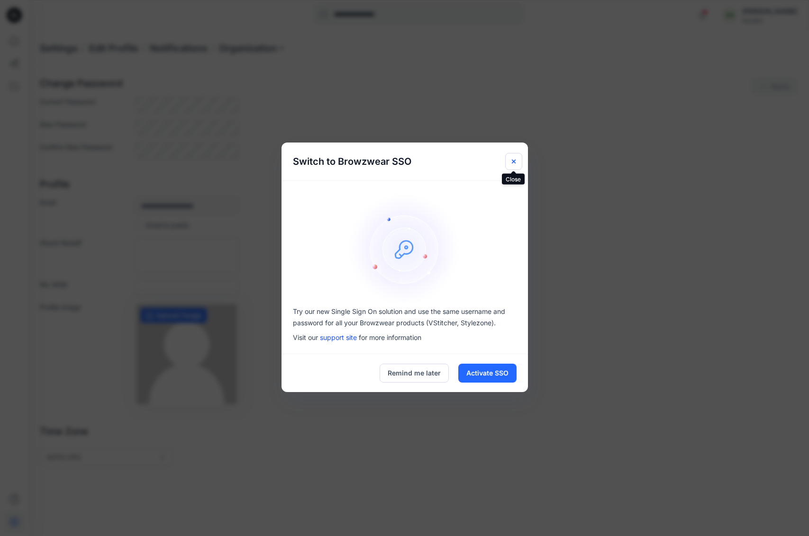
click at [511, 159] on icon "Close" at bounding box center [514, 162] width 8 height 8
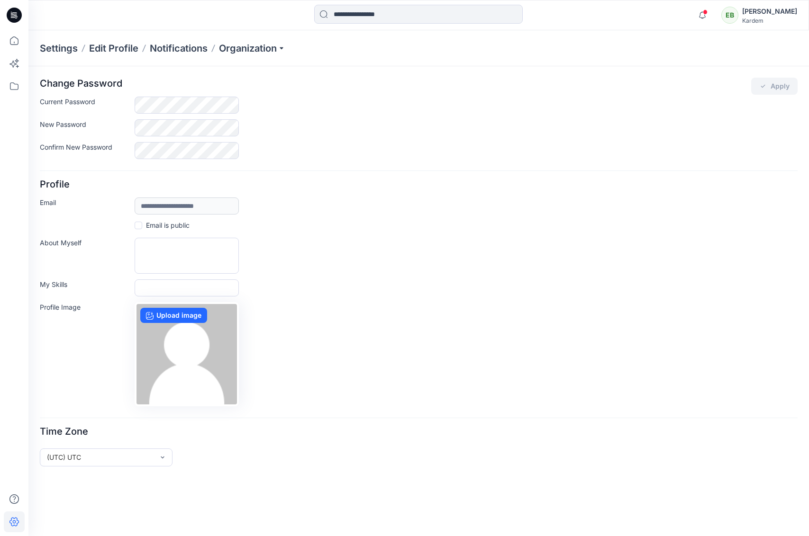
click at [773, 15] on div "[PERSON_NAME]" at bounding box center [769, 11] width 55 height 11
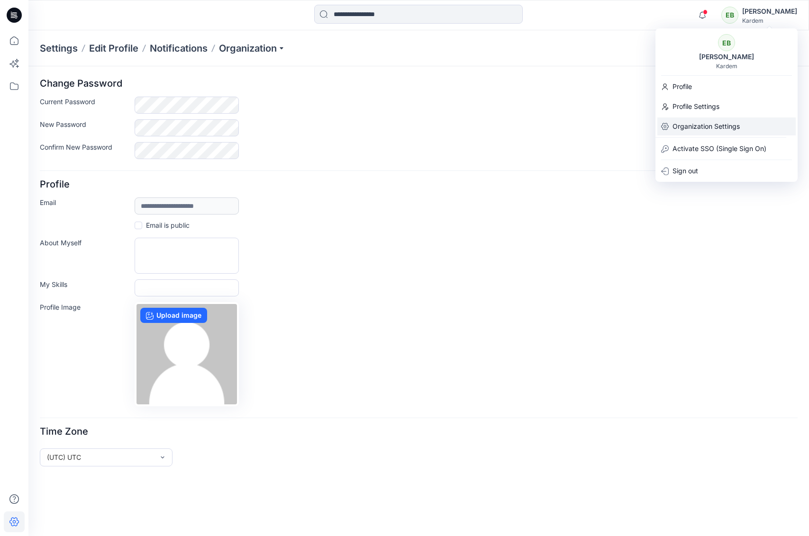
click at [730, 129] on p "Organization Settings" at bounding box center [705, 127] width 67 height 18
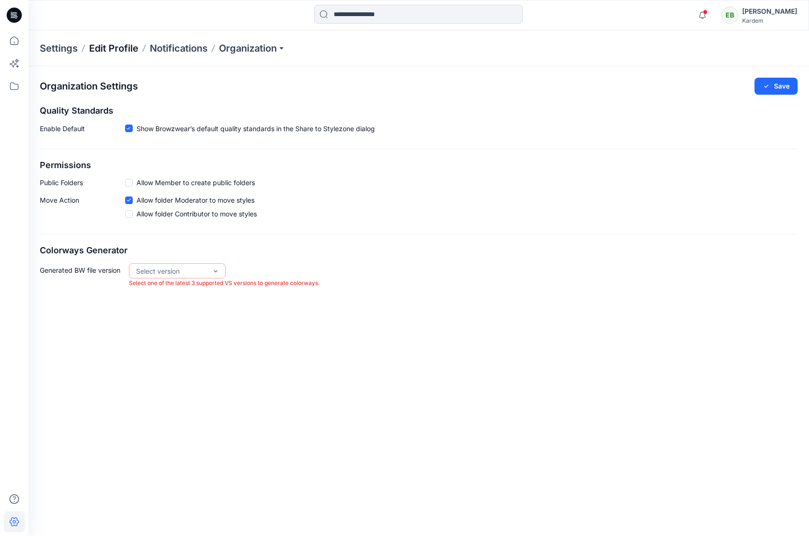
click at [108, 52] on p "Edit Profile" at bounding box center [113, 48] width 49 height 13
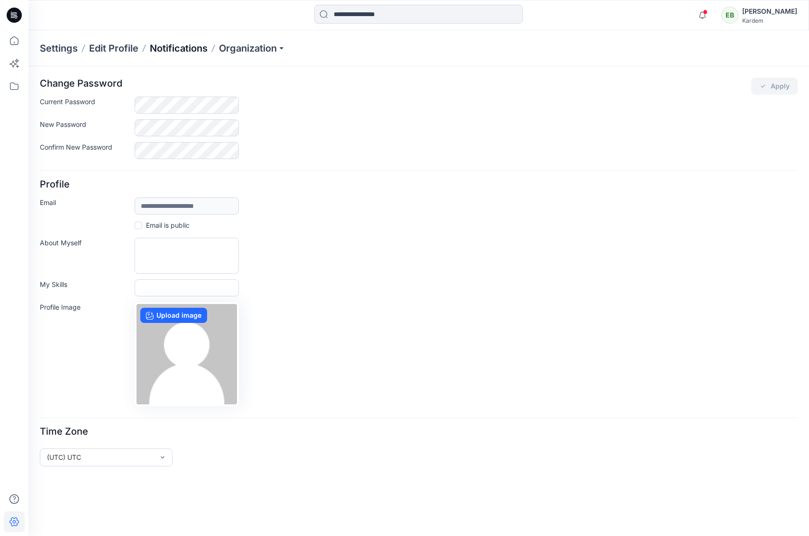
click at [176, 48] on p "Notifications" at bounding box center [179, 48] width 58 height 13
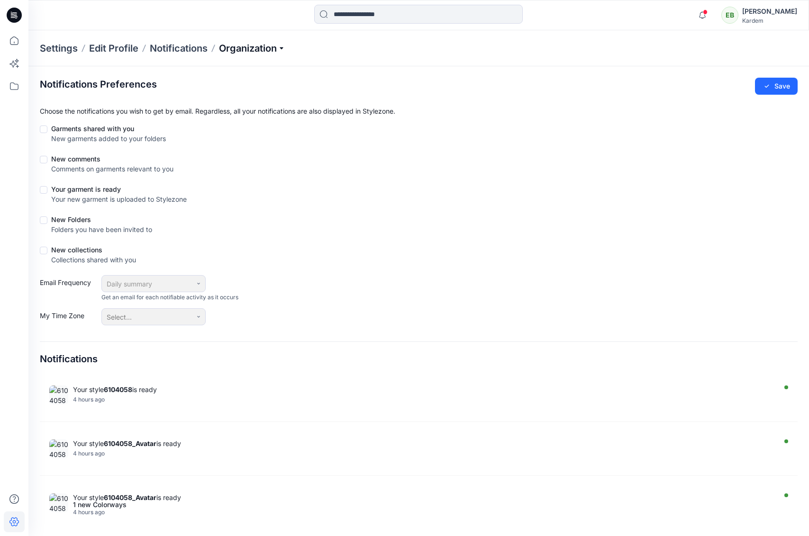
click at [244, 50] on p "Organization" at bounding box center [252, 48] width 66 height 13
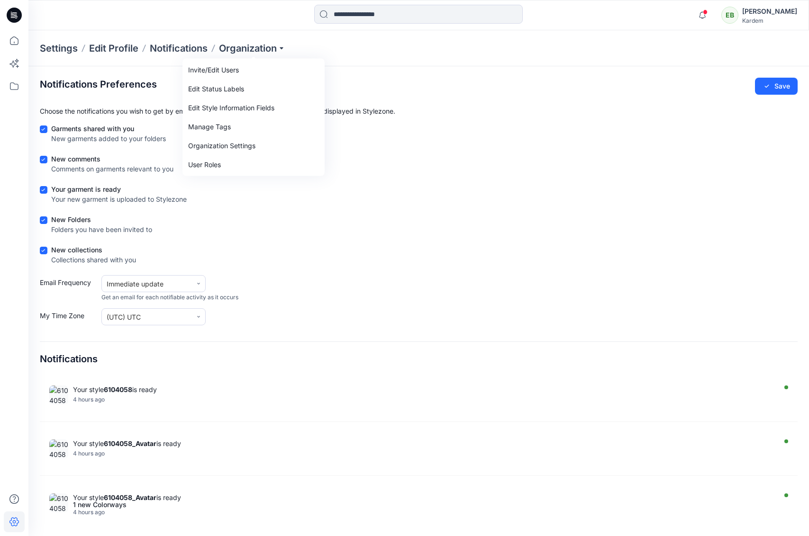
click at [64, 45] on p "Settings" at bounding box center [59, 48] width 38 height 13
click at [64, 52] on p "Settings" at bounding box center [59, 48] width 38 height 13
click at [74, 52] on p "Settings" at bounding box center [59, 48] width 38 height 13
click at [7, 506] on icon at bounding box center [14, 499] width 21 height 21
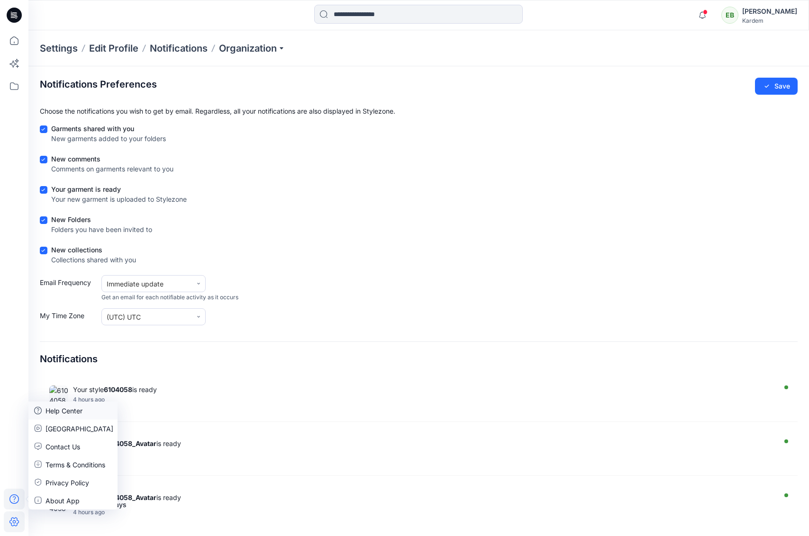
click at [70, 409] on p "Help Center" at bounding box center [63, 411] width 37 height 10
click at [15, 522] on icon at bounding box center [14, 522] width 21 height 21
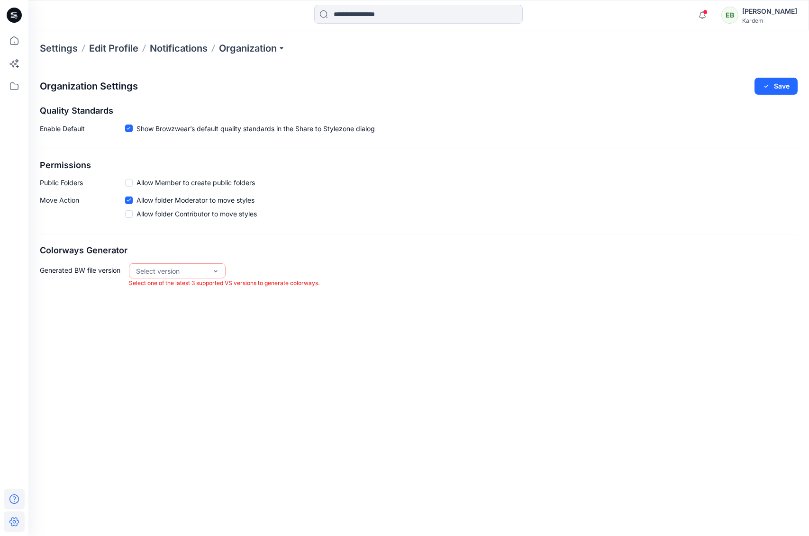
click at [16, 509] on icon at bounding box center [14, 499] width 21 height 21
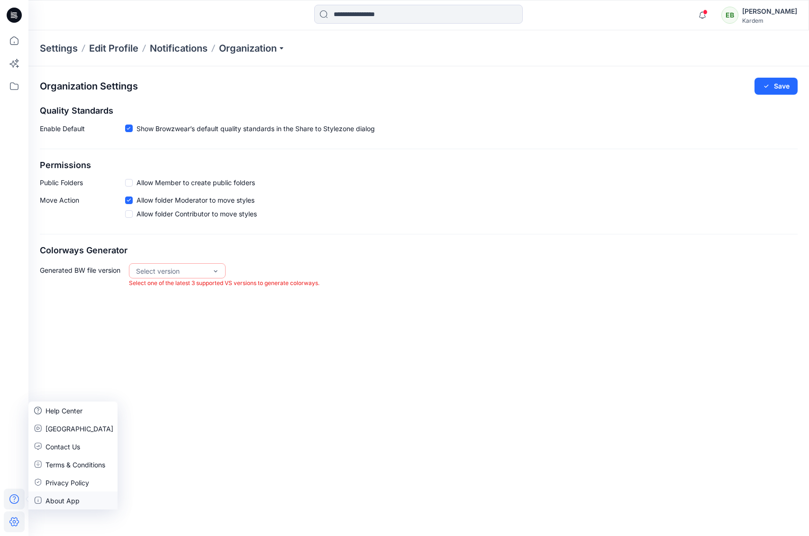
click at [65, 500] on p "About App" at bounding box center [62, 501] width 34 height 10
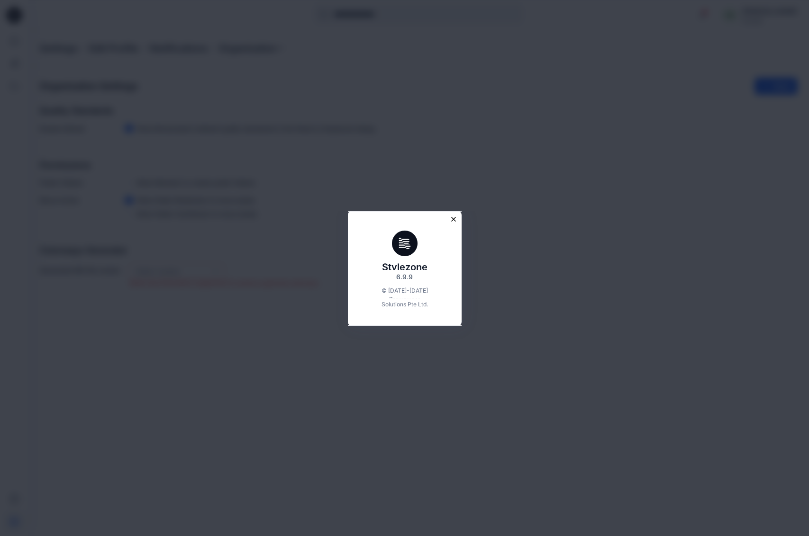
click at [454, 220] on icon "Close modal" at bounding box center [453, 219] width 4 height 4
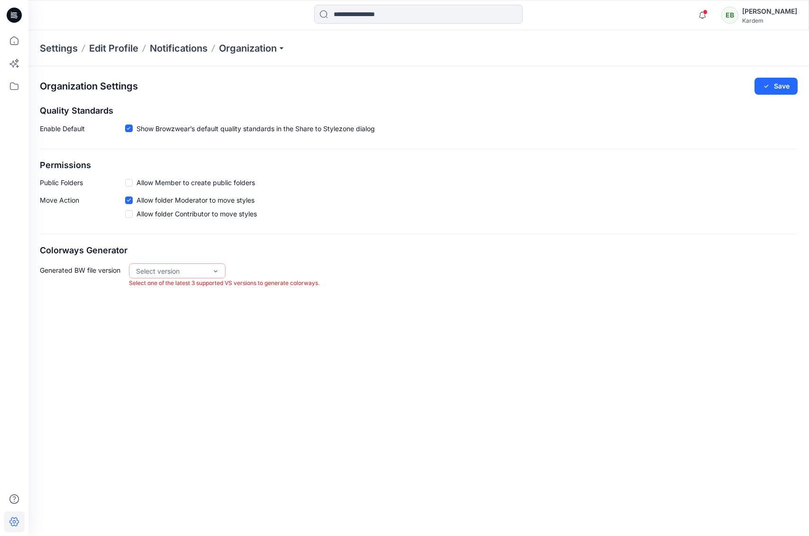
drag, startPoint x: 13, startPoint y: 17, endPoint x: 291, endPoint y: 1, distance: 278.6
click at [14, 17] on icon at bounding box center [14, 15] width 15 height 30
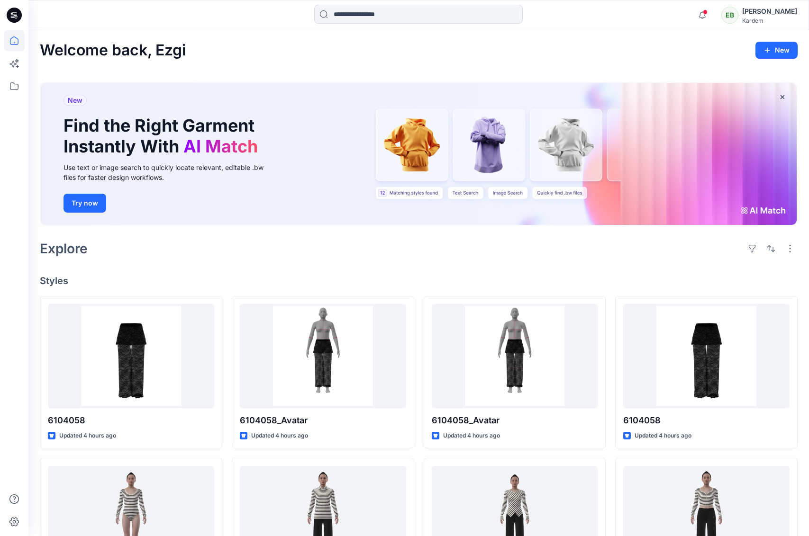
click at [756, 21] on div "EB Ezgi Bingöl Kardem" at bounding box center [759, 15] width 76 height 19
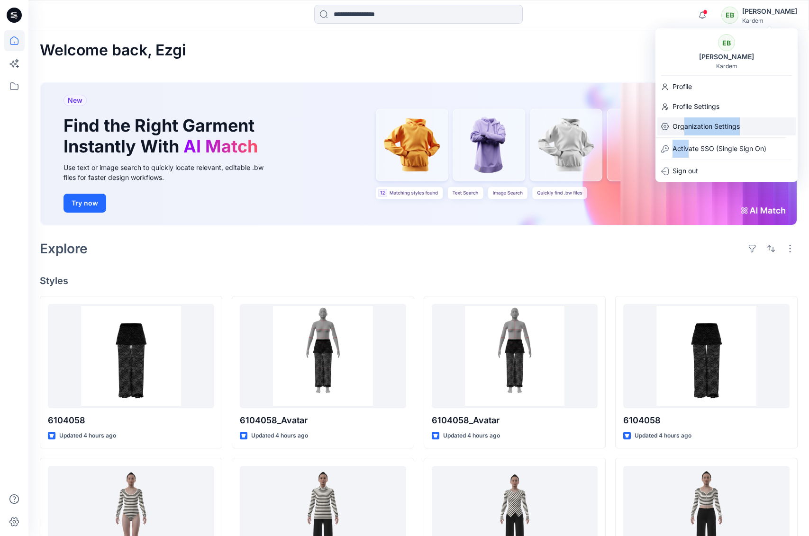
drag, startPoint x: 687, startPoint y: 145, endPoint x: 684, endPoint y: 126, distance: 18.6
click at [684, 126] on div "EB [PERSON_NAME] Kardem Profile Profile Settings Organization Settings Activate…" at bounding box center [726, 105] width 142 height 154
click at [684, 128] on p "Organization Settings" at bounding box center [705, 127] width 67 height 18
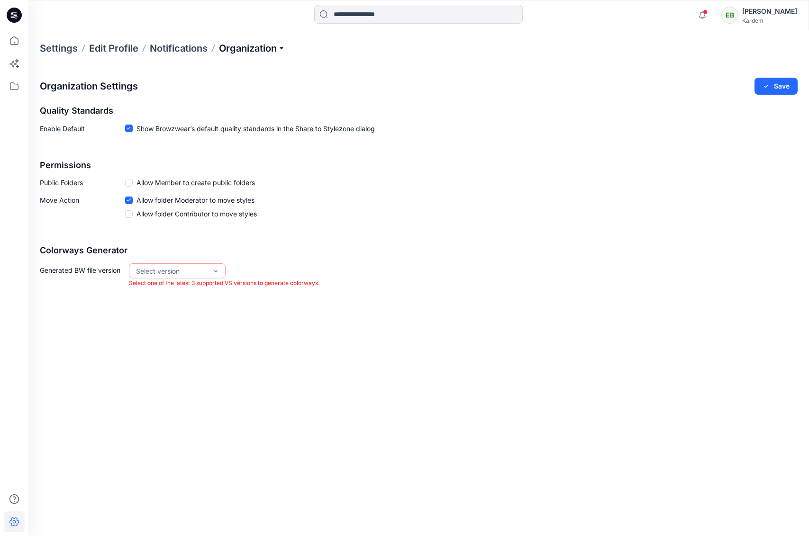
click at [236, 46] on p "Organization" at bounding box center [252, 48] width 66 height 13
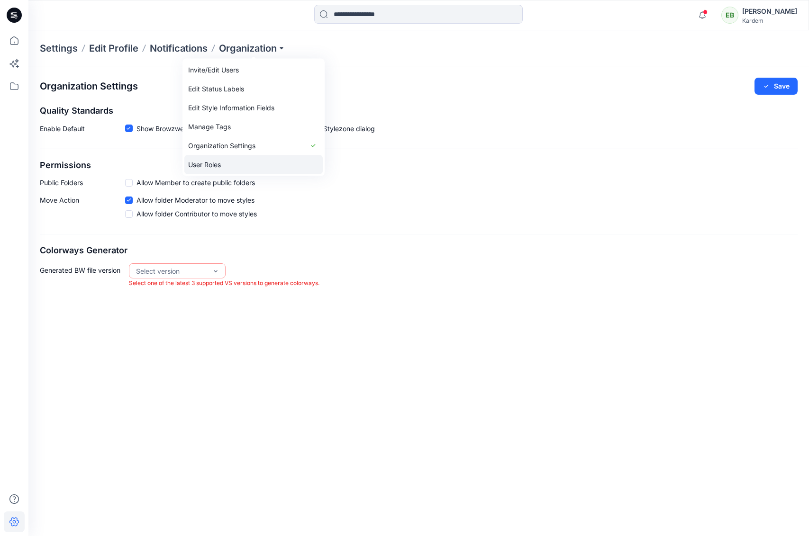
click at [212, 162] on link "User Roles" at bounding box center [253, 164] width 138 height 19
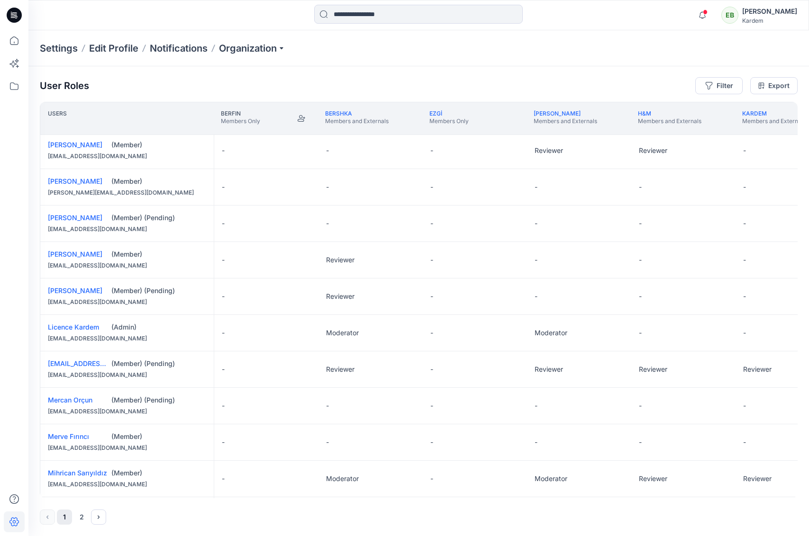
scroll to position [562, 0]
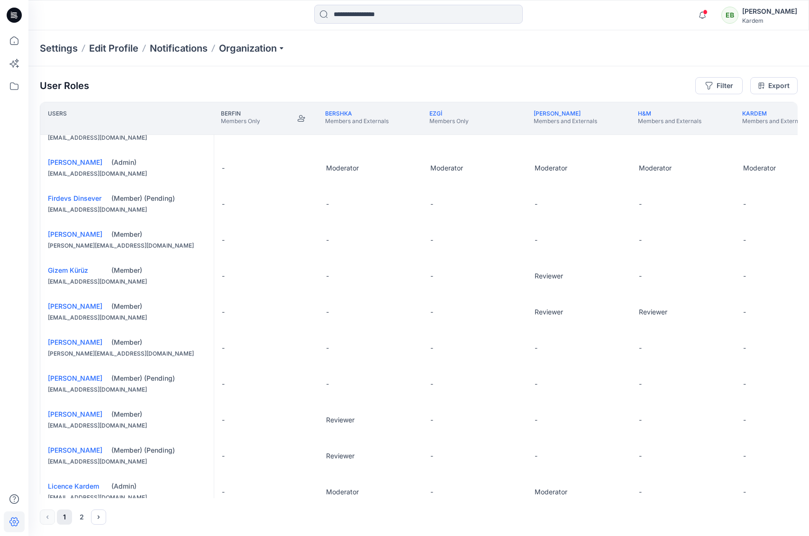
scroll to position [562, 0]
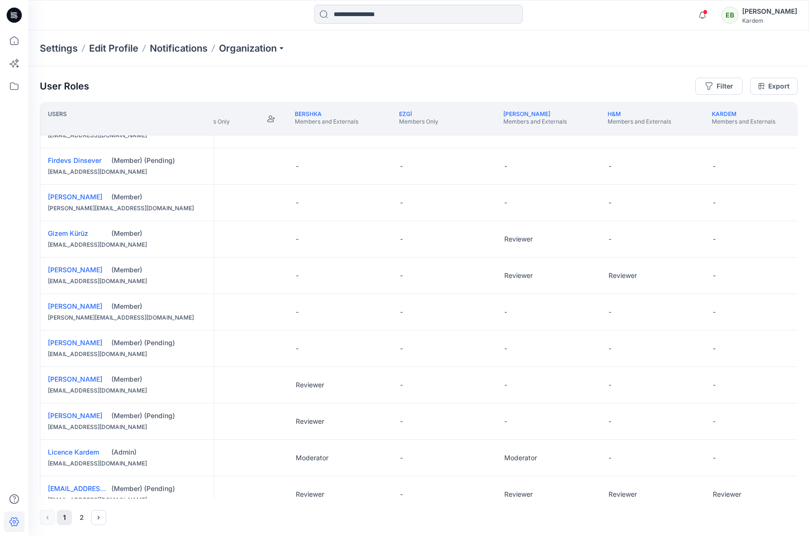
scroll to position [352, 33]
